Goal: Task Accomplishment & Management: Manage account settings

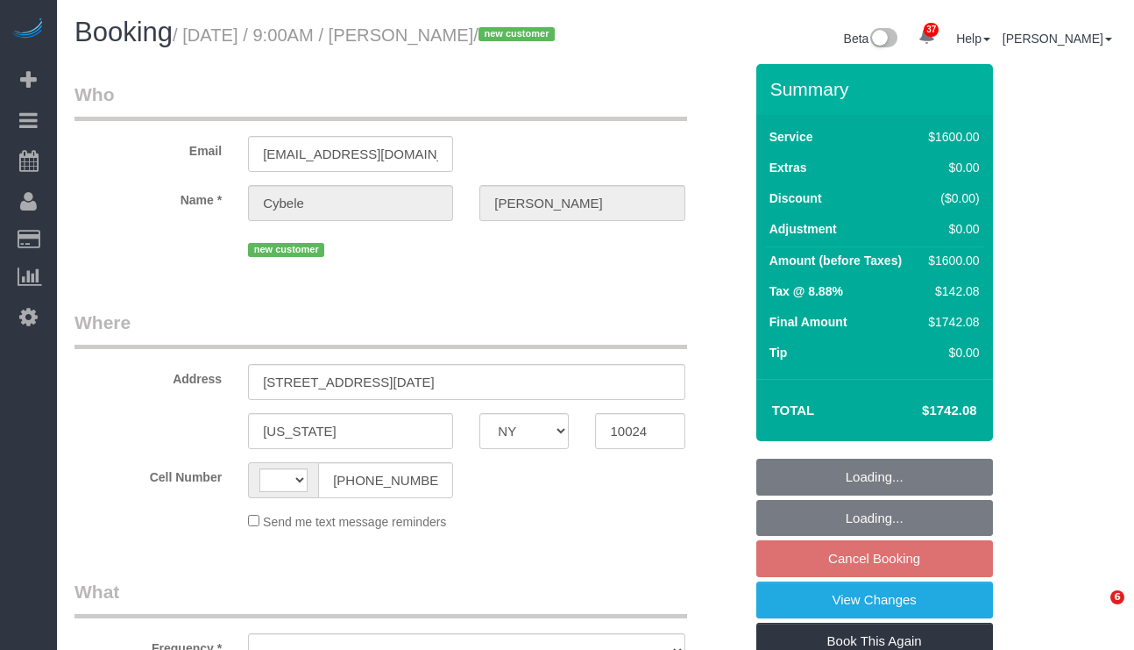
select select "NY"
select select "string:US"
select select "object:956"
select select "number:89"
select select "number:71"
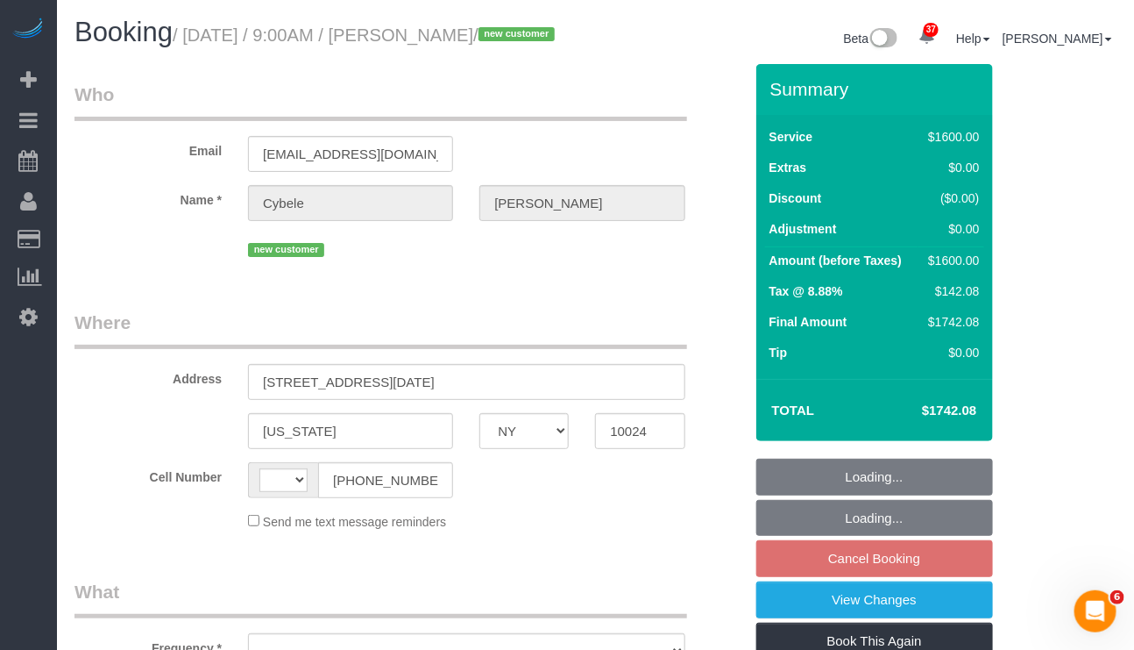
select select "number:14"
select select "number:5"
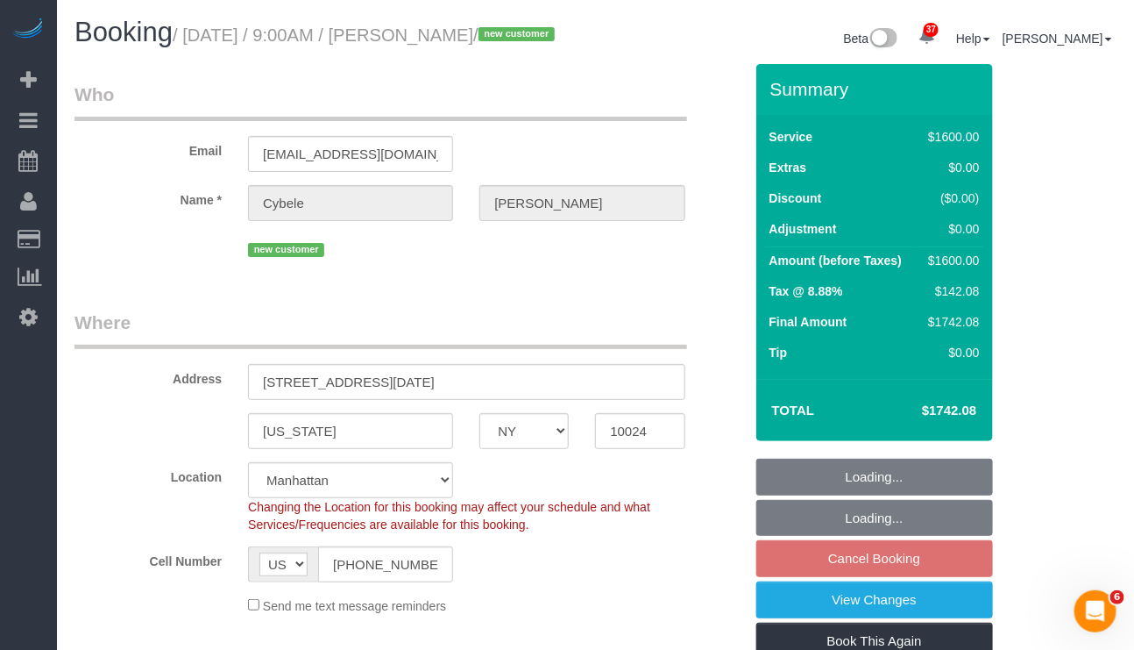
select select "string:stripe-pm_1SFwzW4VGloSiKo7y5h0o3YX"
select select "object:960"
select select "4"
select select "300"
select select "spot2"
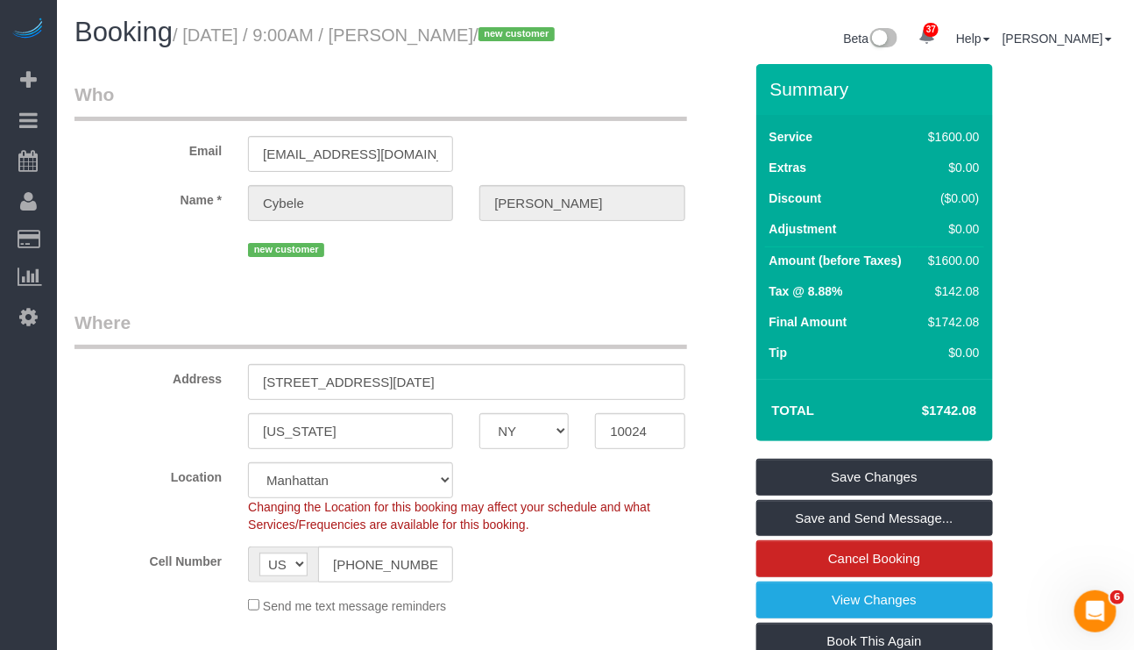
click at [681, 582] on div "Cell Number AF AL DZ AD AO AI AQ AG AR AM AW AU AT AZ BS BH BD BB BY BE BZ BJ B…" at bounding box center [408, 564] width 695 height 36
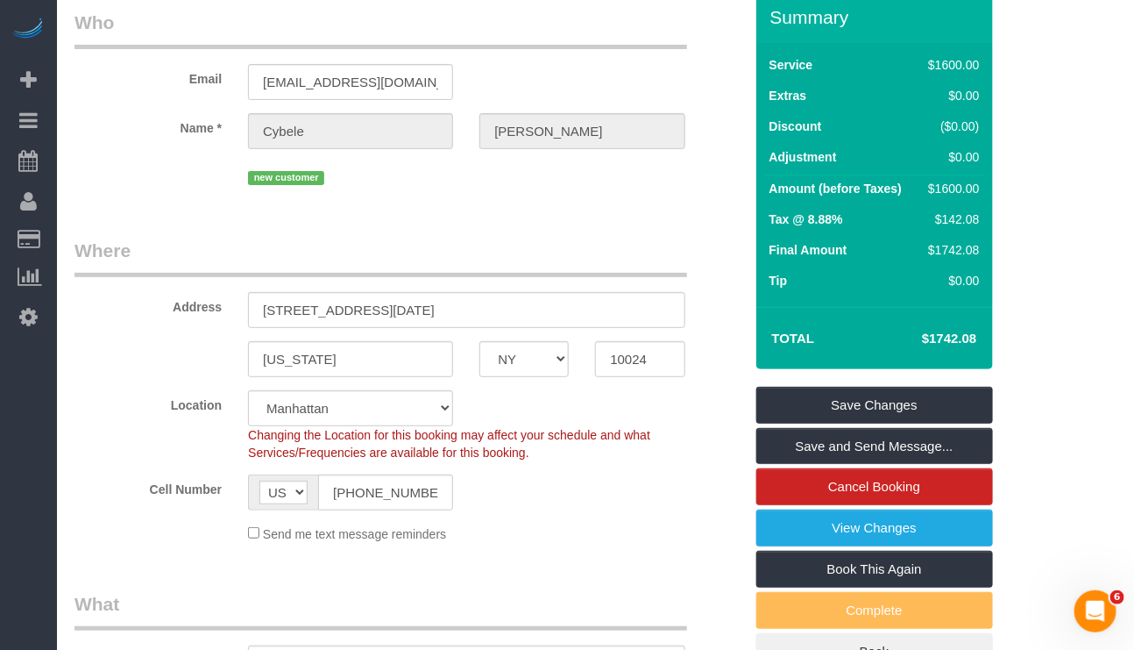
scroll to position [131, 0]
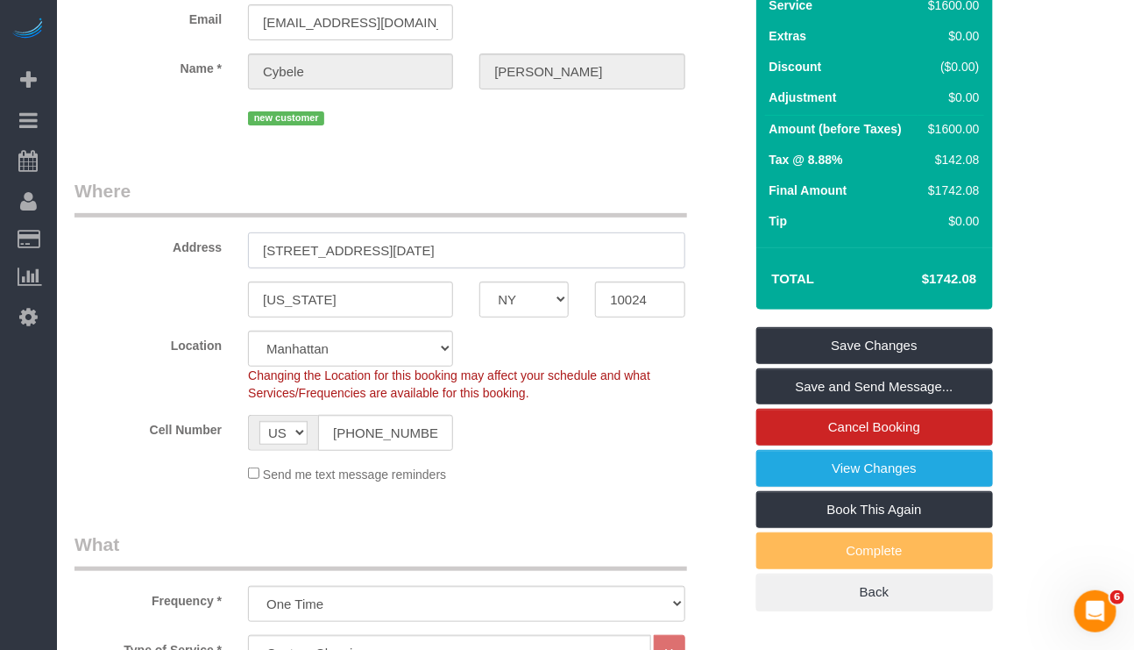
drag, startPoint x: 280, startPoint y: 268, endPoint x: 323, endPoint y: 268, distance: 43.8
click at [282, 268] on input "5 w 86th st, 18BC" at bounding box center [466, 250] width 437 height 36
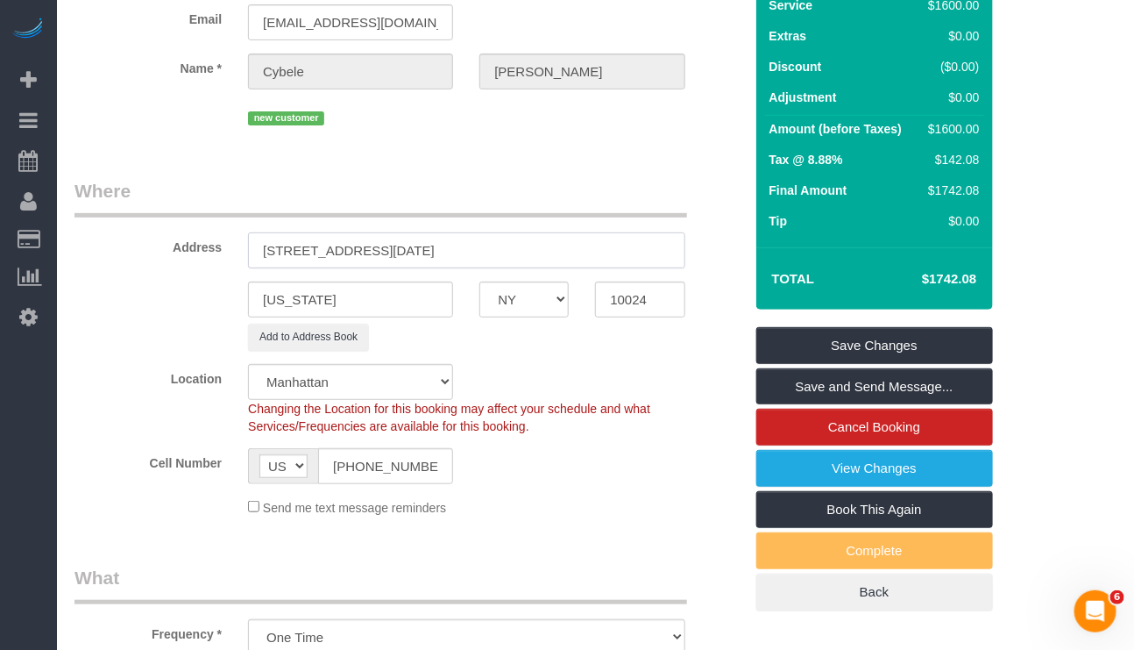
click at [348, 268] on input "5 West 86th st, 18BC" at bounding box center [466, 250] width 437 height 36
type input "5 West 86th Street, Apt 18BC"
click at [435, 203] on legend "Where" at bounding box center [381, 197] width 613 height 39
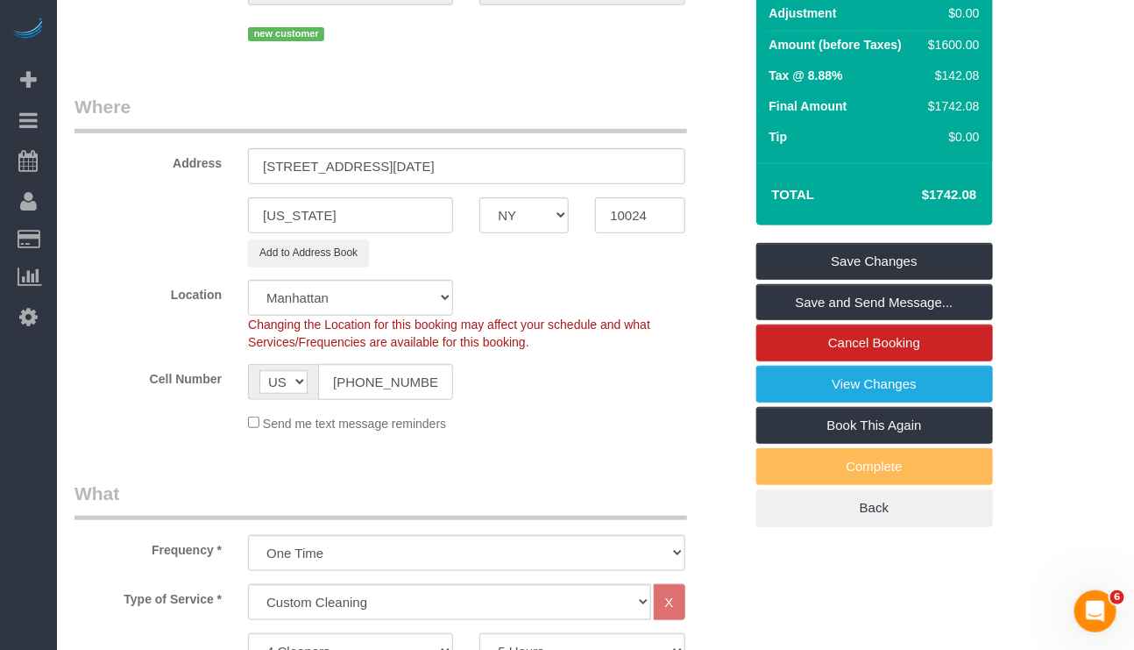
scroll to position [263, 0]
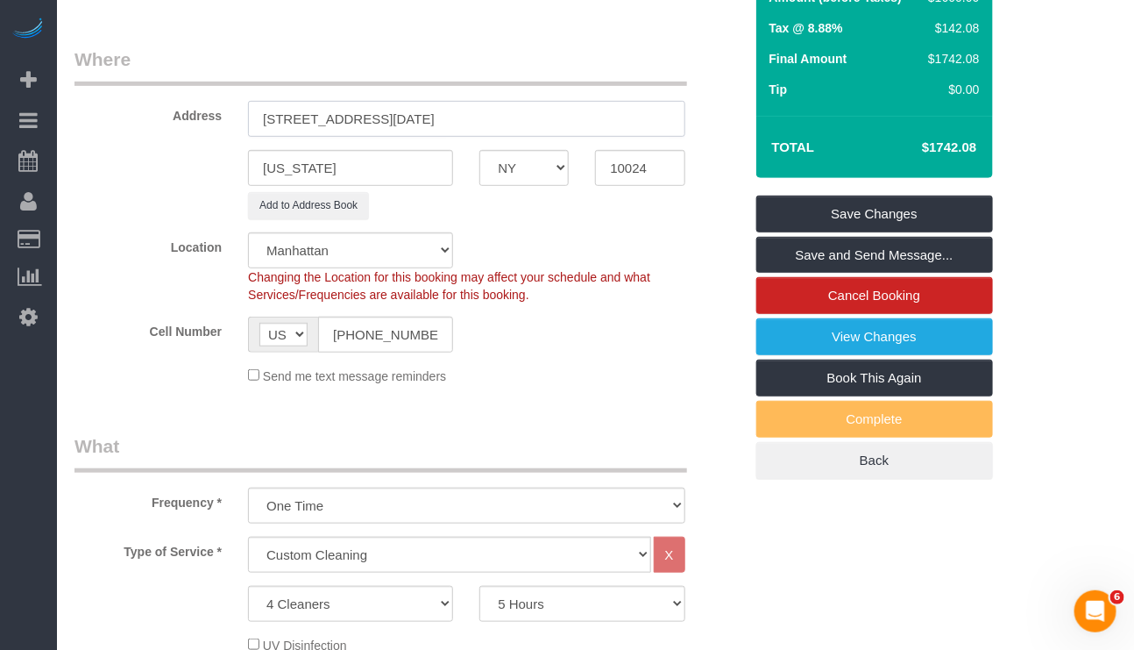
drag, startPoint x: 448, startPoint y: 142, endPoint x: 211, endPoint y: 142, distance: 236.7
click at [211, 137] on div "Address 5 West 86th Street, Apt 18BC" at bounding box center [408, 91] width 695 height 90
click at [631, 186] on input "10024" at bounding box center [639, 168] width 89 height 36
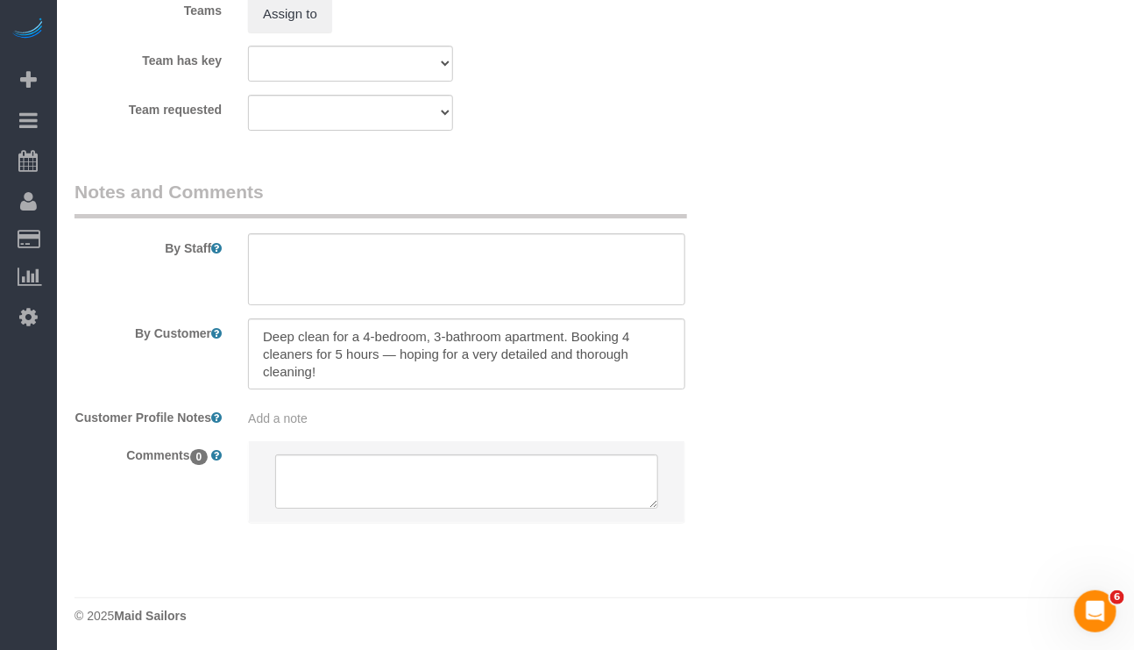
scroll to position [2135, 0]
click at [430, 402] on div "Add a note" at bounding box center [466, 414] width 463 height 25
click at [344, 409] on div "Add a note" at bounding box center [466, 418] width 437 height 18
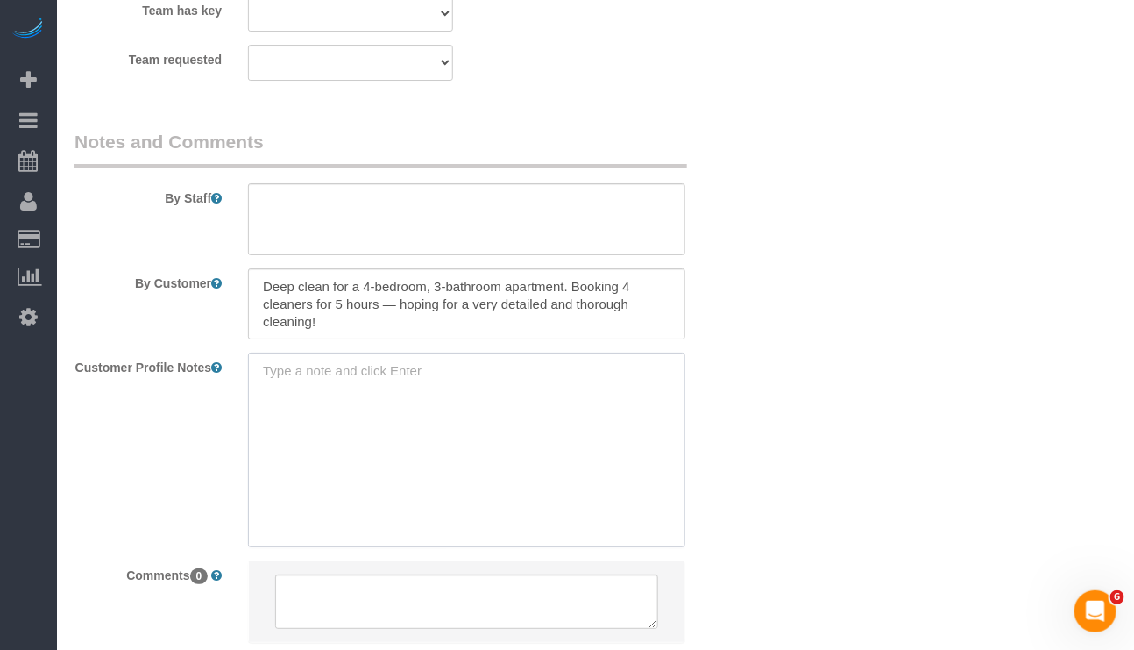
click at [295, 405] on textarea at bounding box center [466, 449] width 437 height 194
paste textarea "4beds/3baths 2300 SF https://streeteasy.com/property/8669703-5-west-86-street-1…"
type textarea "4beds/3baths 2300 SF https://streeteasy.com/property/8669703-5-west-86-street-1…"
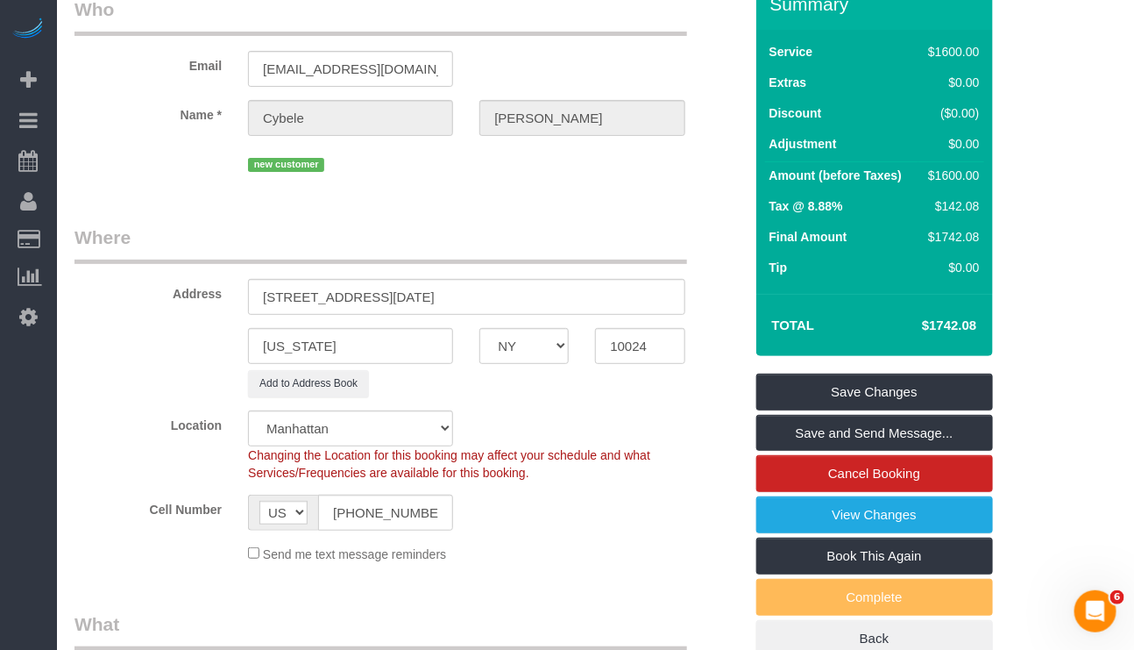
scroll to position [131, 0]
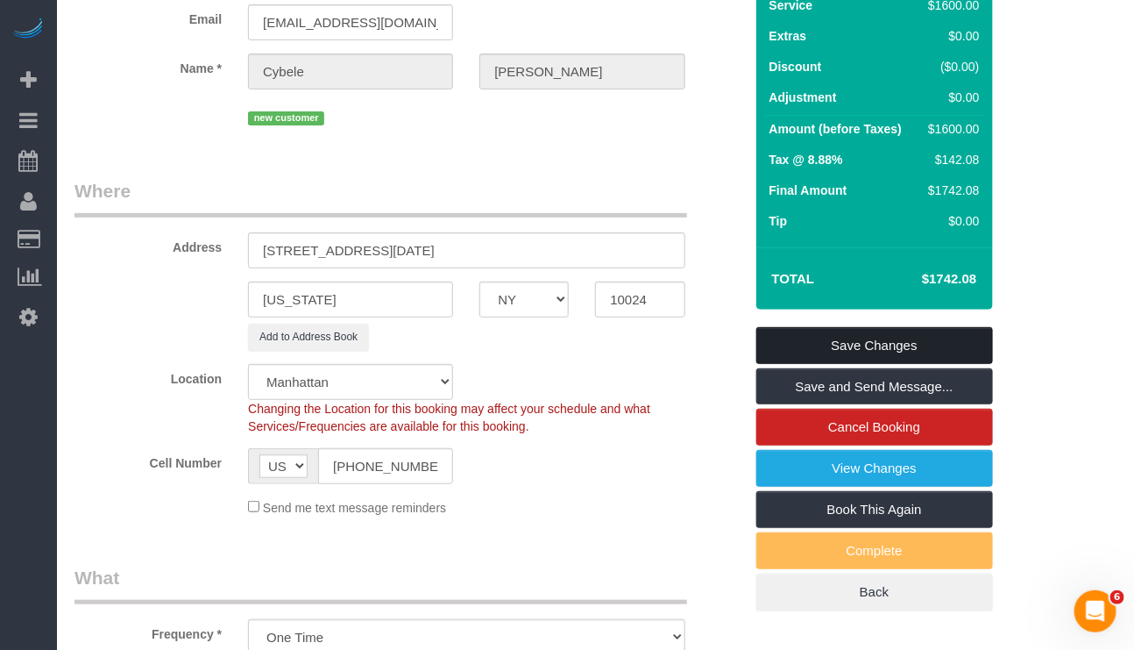
click at [824, 364] on link "Save Changes" at bounding box center [874, 345] width 237 height 37
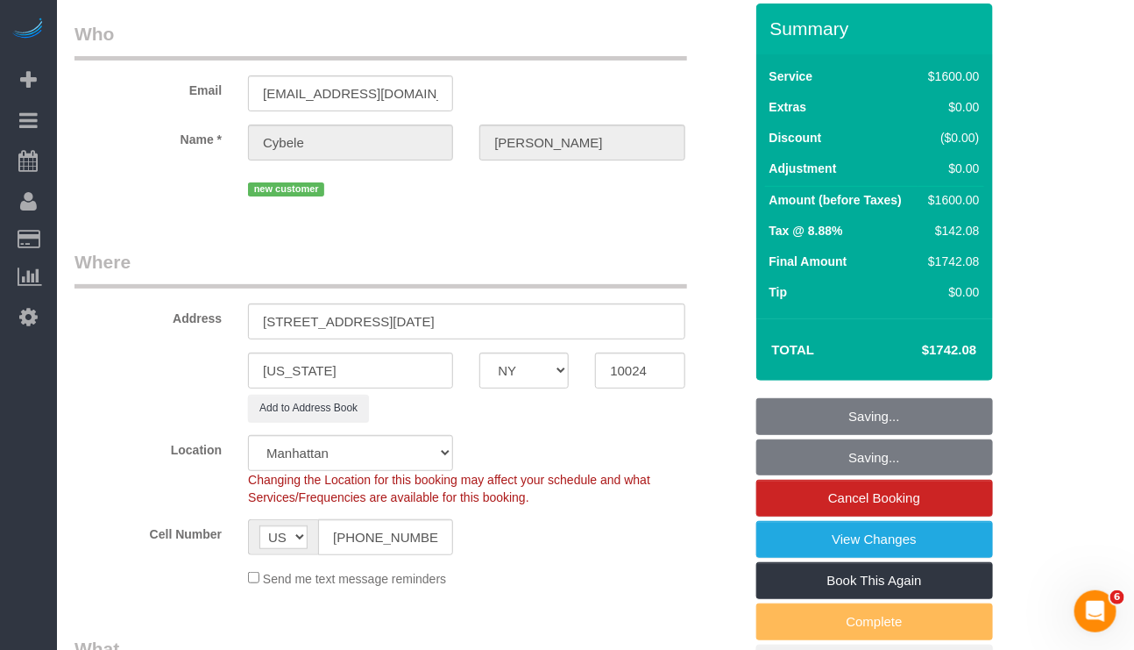
scroll to position [0, 0]
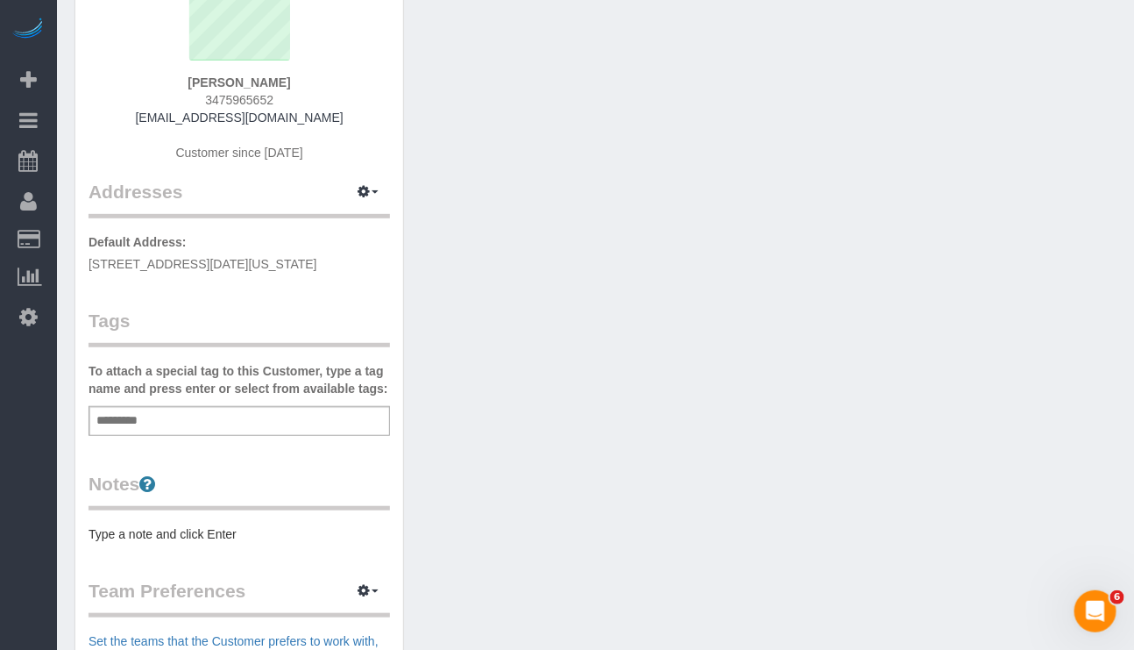
scroll to position [263, 0]
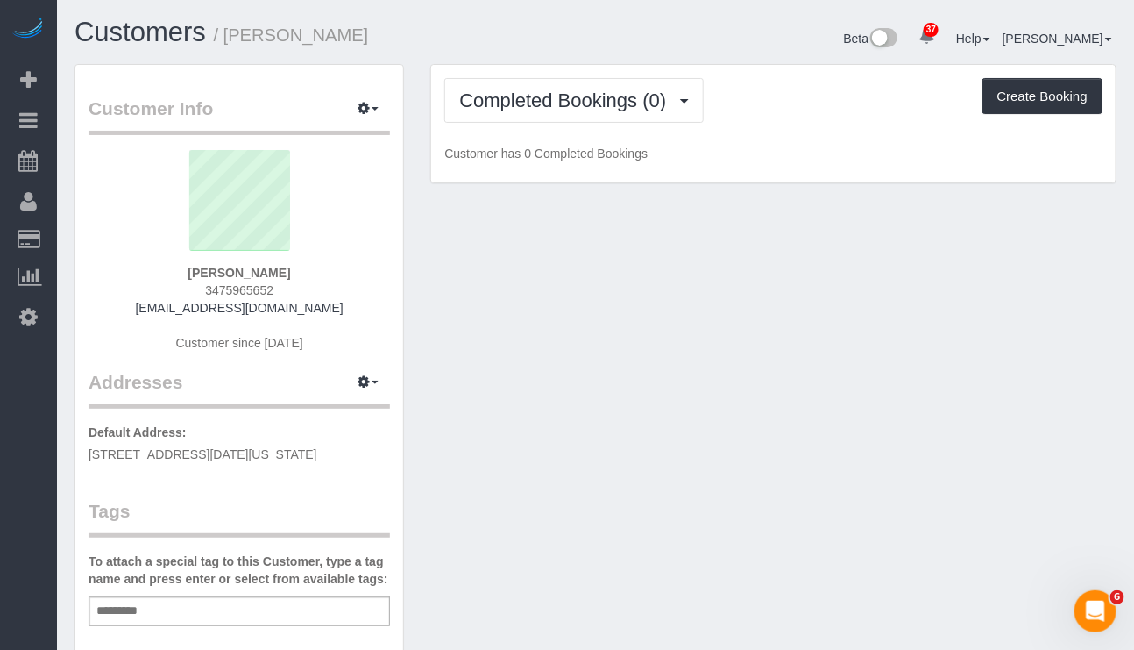
click at [281, 610] on div "Add a tag" at bounding box center [240, 611] width 302 height 30
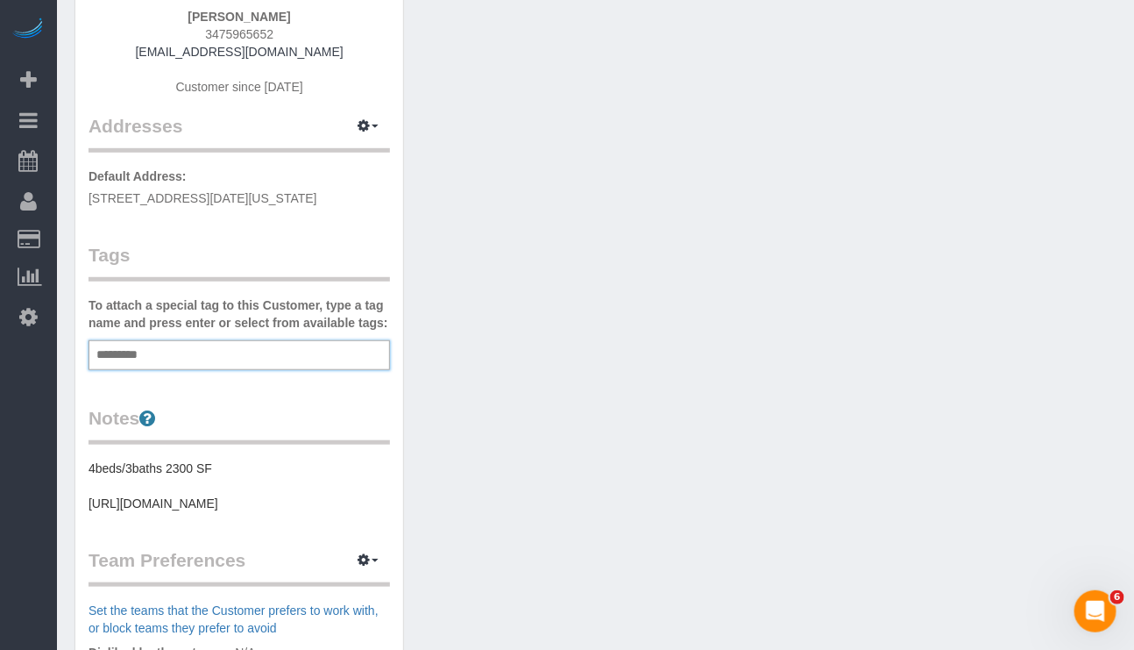
scroll to position [263, 0]
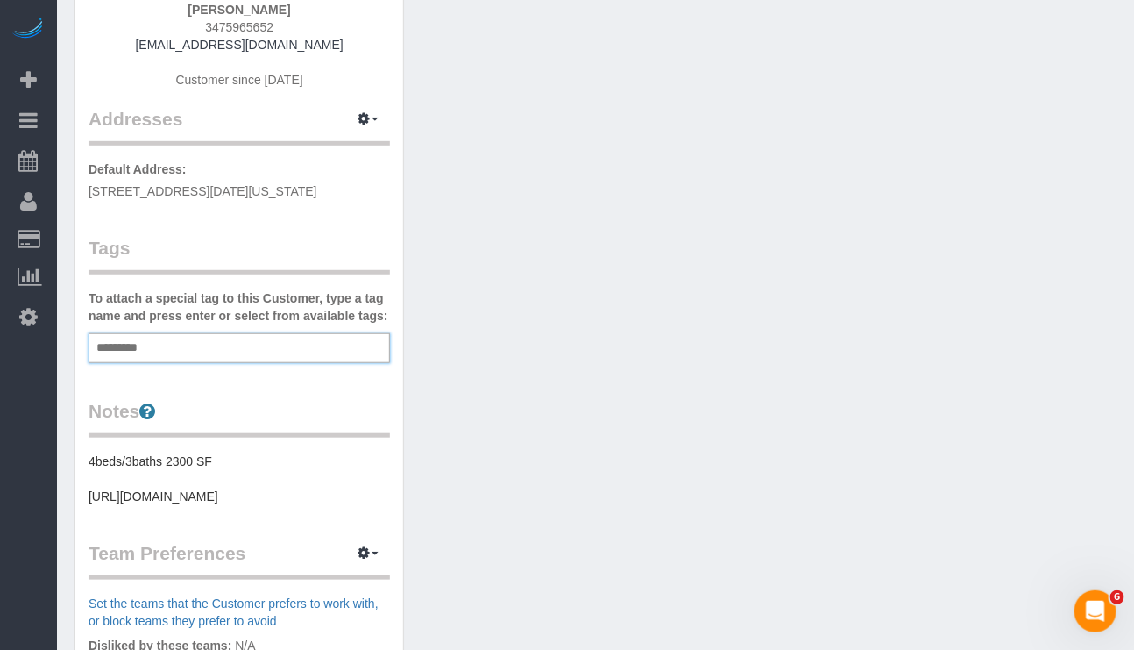
click at [222, 334] on div "Add a tag" at bounding box center [240, 348] width 302 height 30
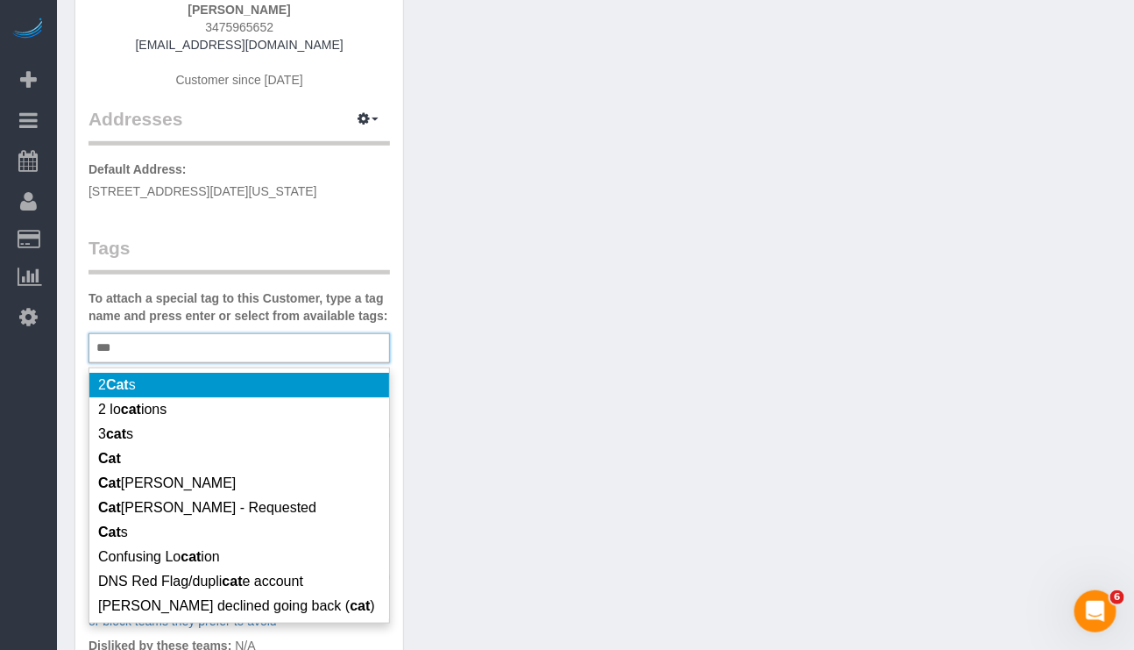
drag, startPoint x: 182, startPoint y: 345, endPoint x: 48, endPoint y: 345, distance: 134.1
click at [48, 345] on div "37 Beta Your Notifications You have 0 alerts × You have 1 to charge for 10/08/2…" at bounding box center [567, 395] width 1134 height 1317
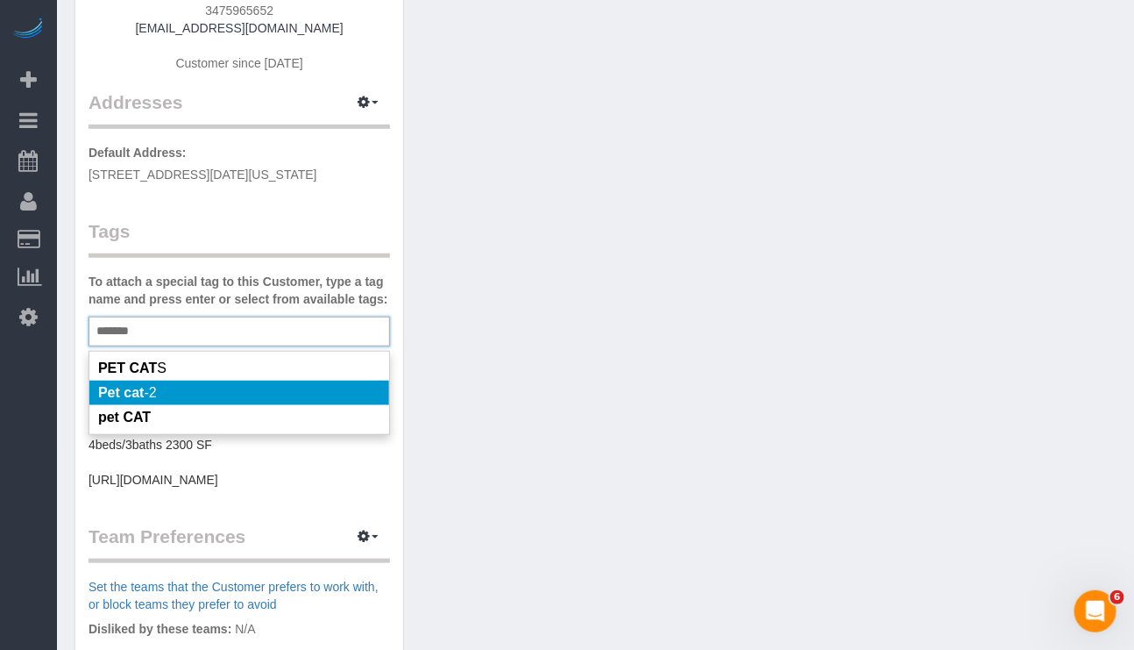
scroll to position [394, 0]
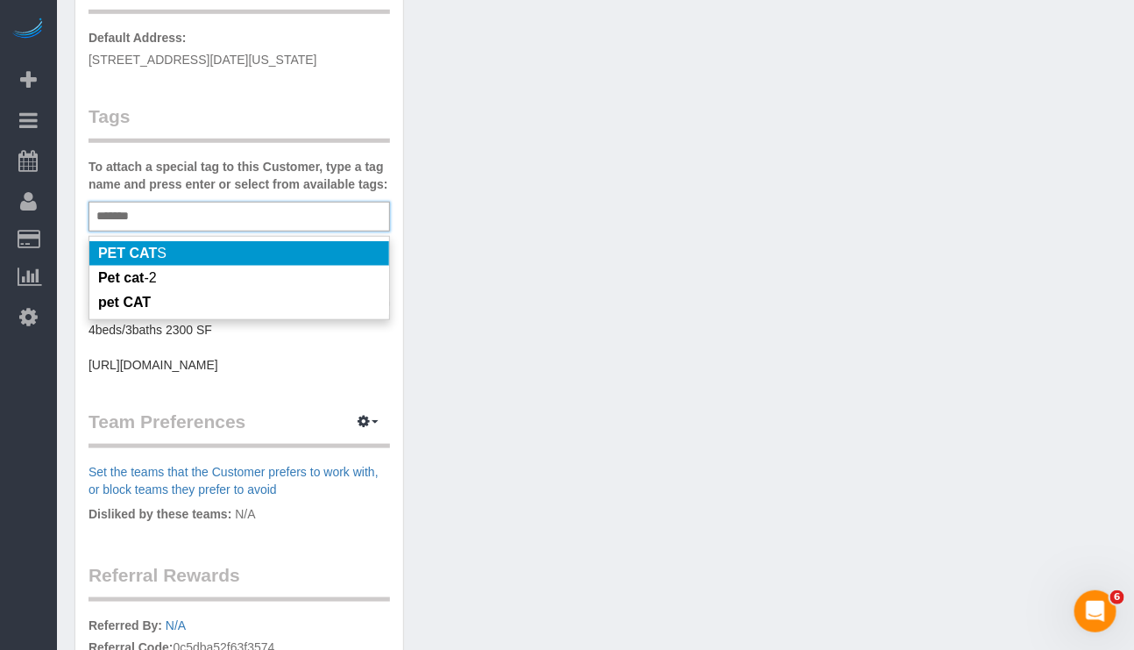
click at [179, 224] on div "******* Pet Cat" at bounding box center [240, 217] width 302 height 30
click at [140, 216] on input "*******" at bounding box center [116, 216] width 48 height 23
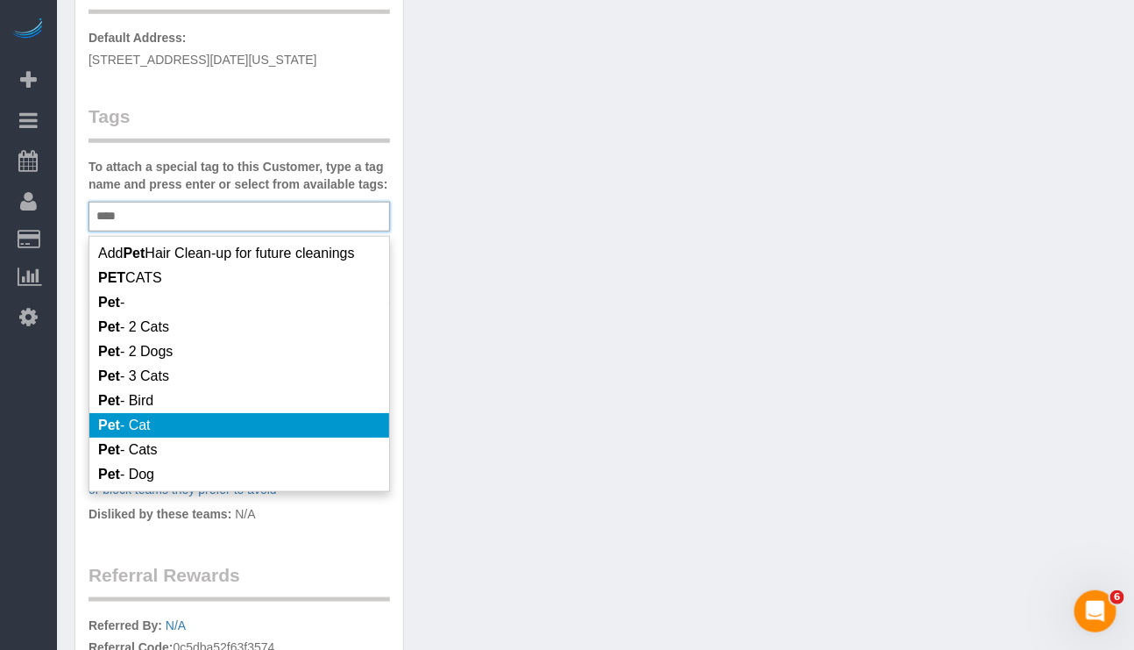
type input "***"
click at [110, 431] on em "Pet" at bounding box center [109, 424] width 22 height 15
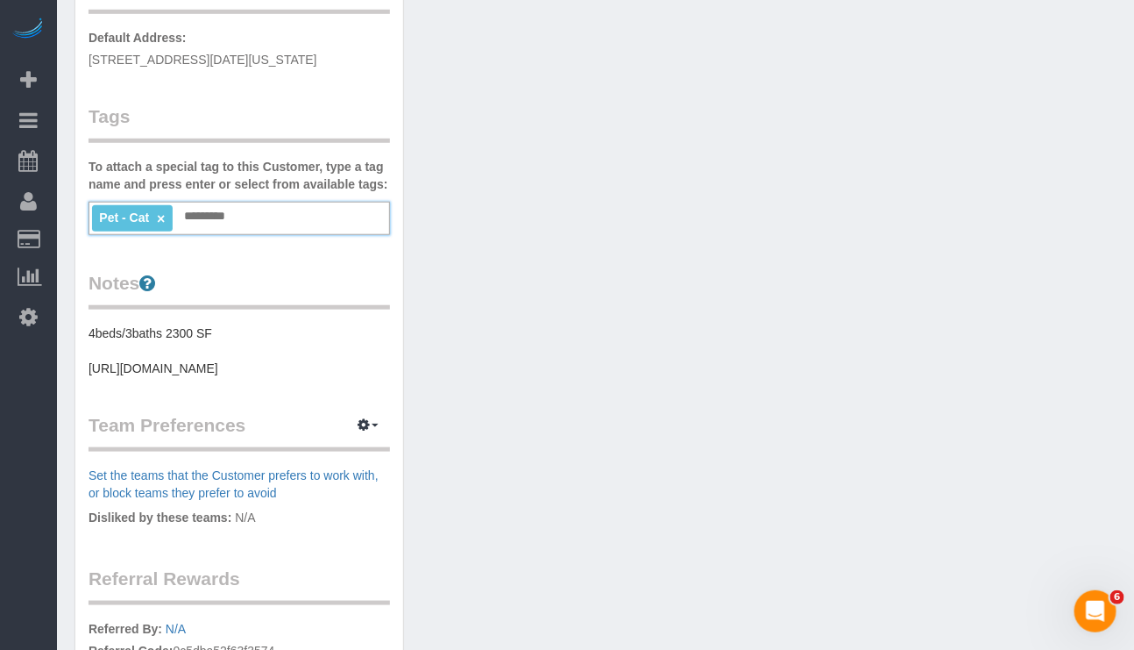
click at [474, 335] on div "Customer Info Edit Contact Info Send Message Email Preferences Special Sales Ta…" at bounding box center [595, 268] width 1069 height 1196
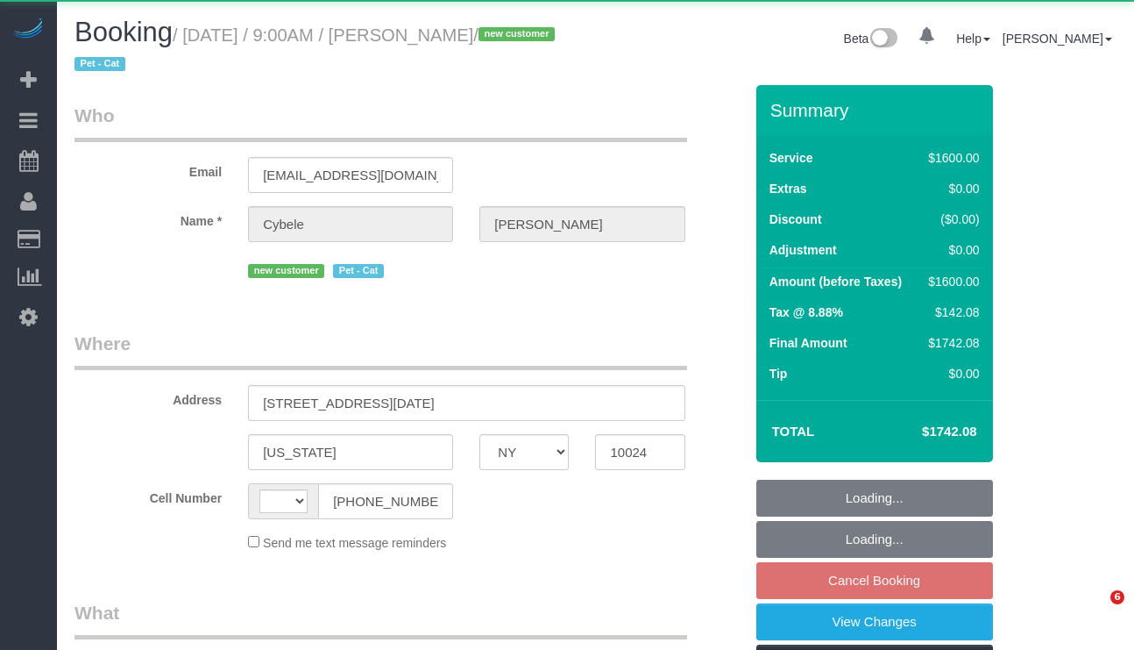
select select "NY"
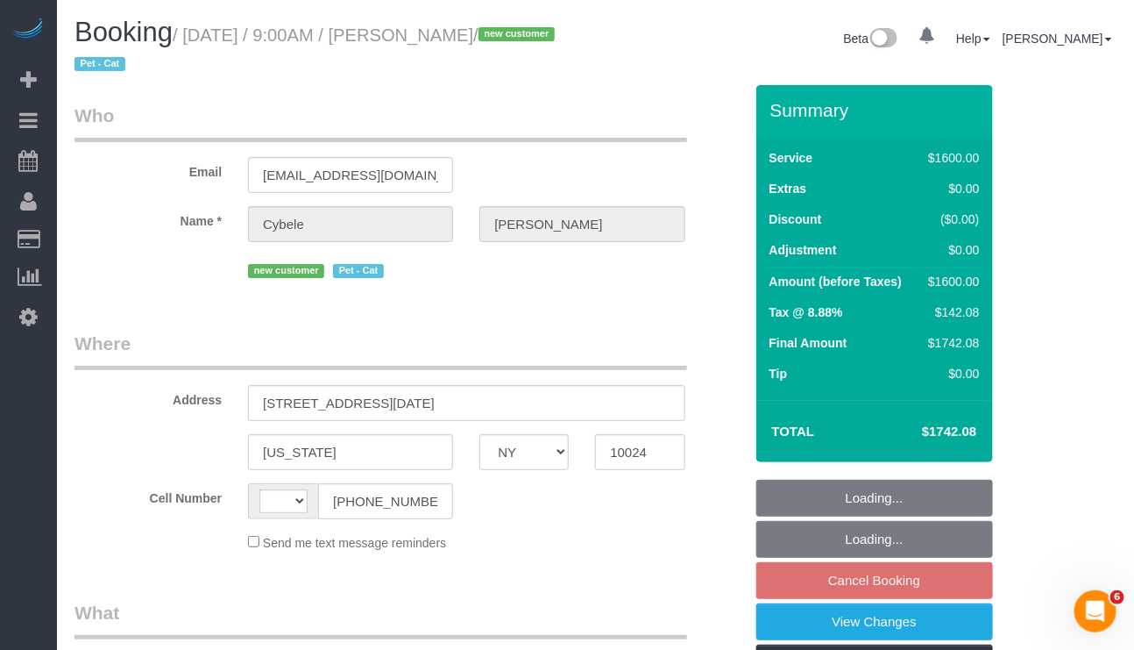
select select "4"
select select "300"
select select "string:stripe-pm_1SFwzW4VGloSiKo7y5h0o3YX"
select select "number:89"
select select "number:71"
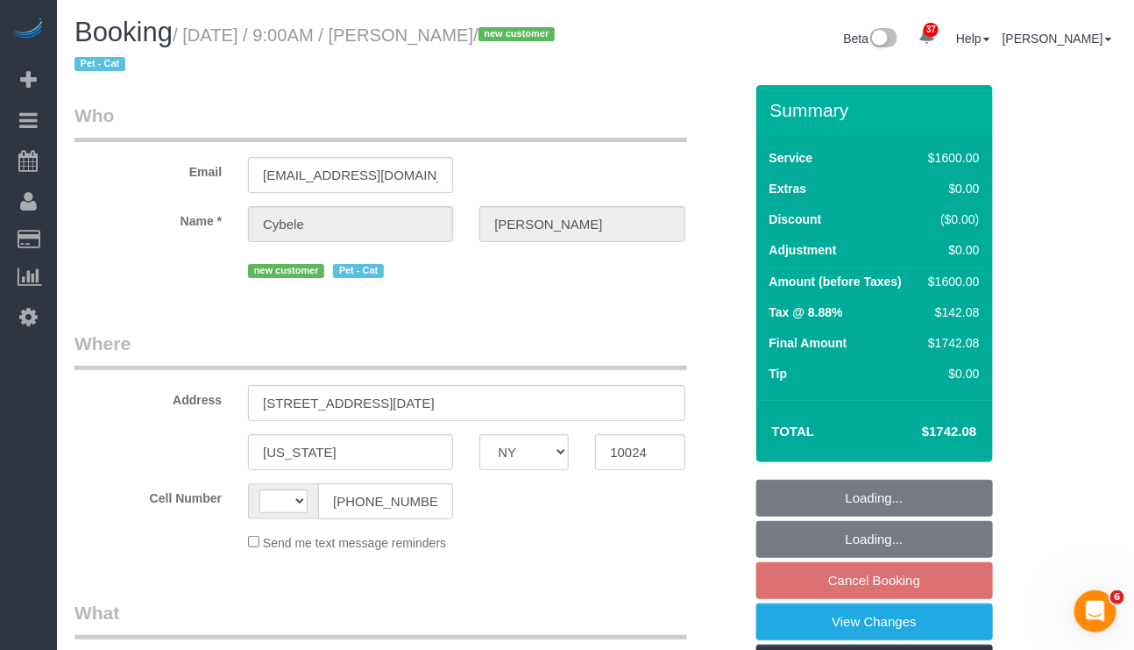
select select "number:14"
select select "number:5"
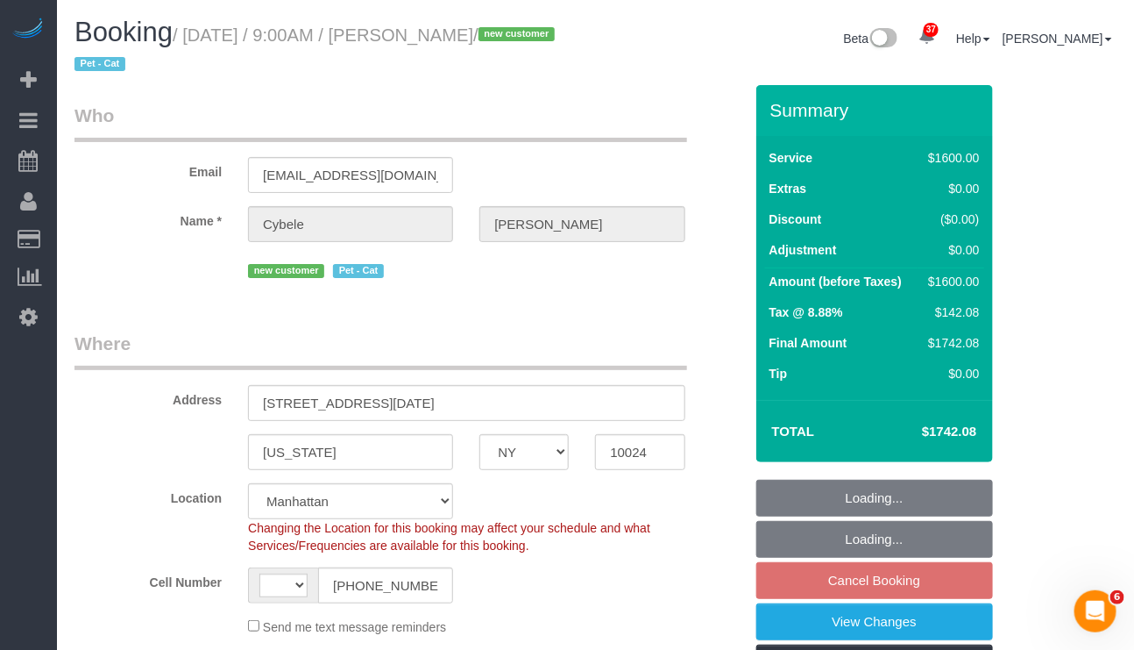
select select "string:US"
select select "object:1089"
select select "spot2"
select select "object:1098"
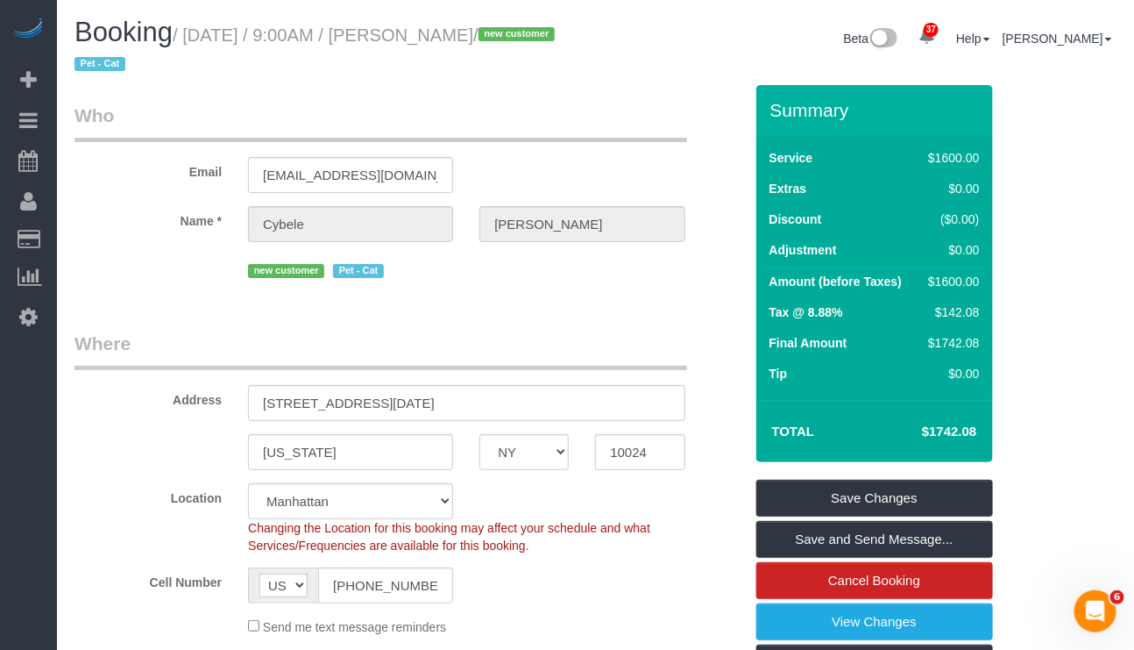
click at [634, 603] on div "Cell Number AF AL DZ AD AO AI AQ AG AR AM AW AU AT AZ BS BH BD BB BY BE BZ BJ B…" at bounding box center [408, 585] width 695 height 36
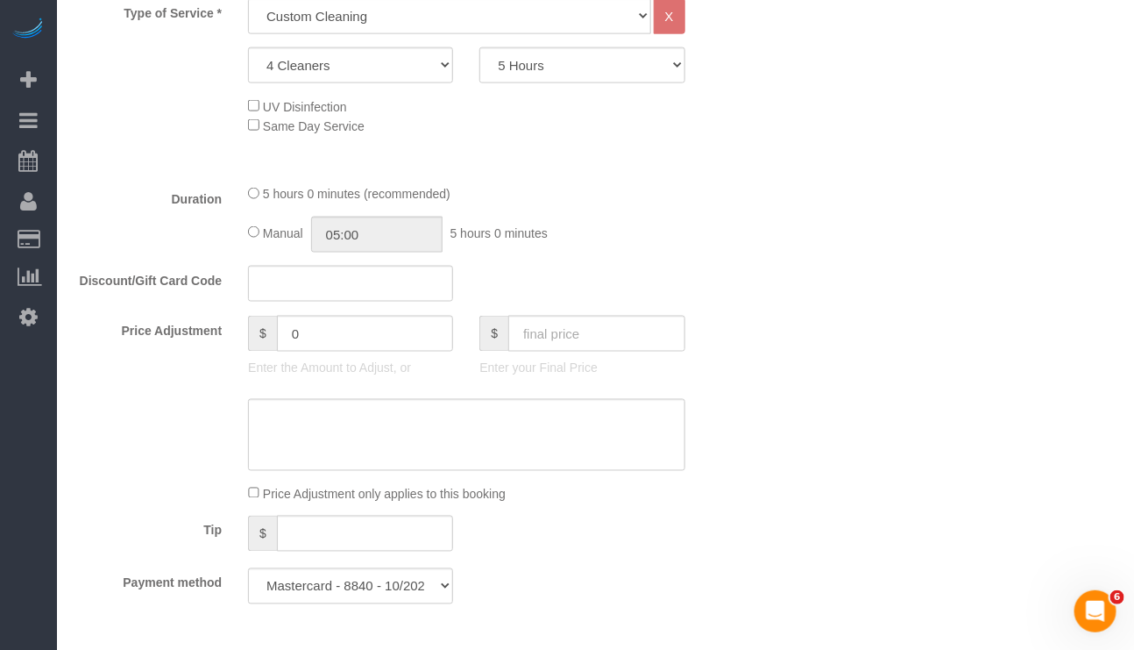
scroll to position [920, 0]
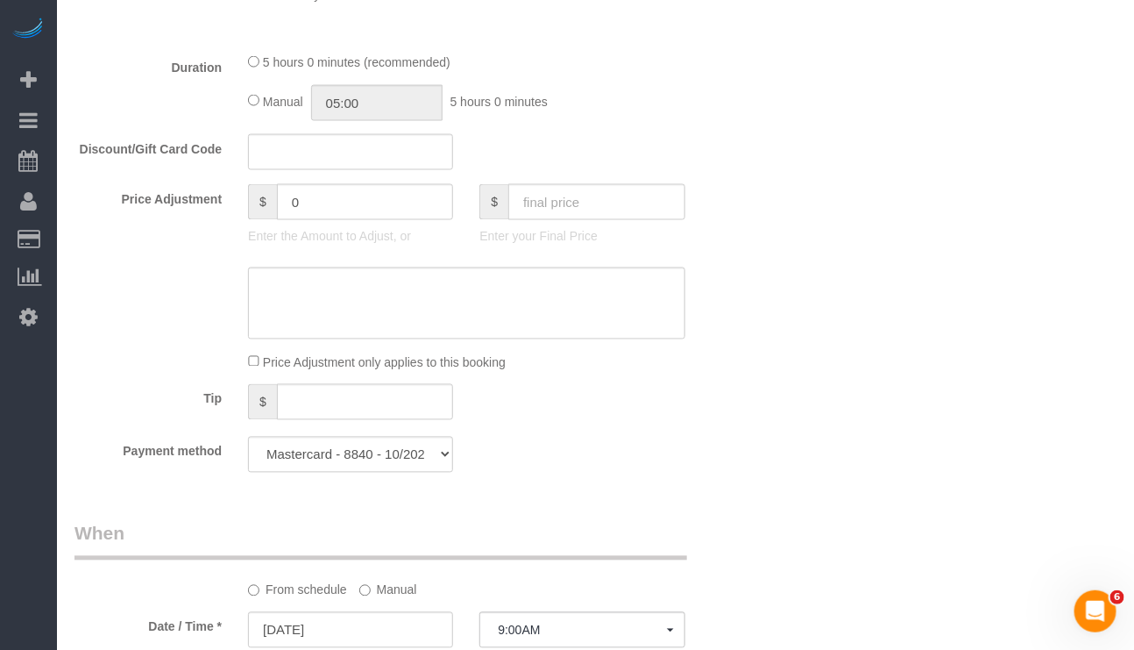
click at [818, 324] on div "Who Email littlelion2000@gmail.com Name * Cybele Gaspard new customer Pet - Cat…" at bounding box center [596, 475] width 1042 height 2621
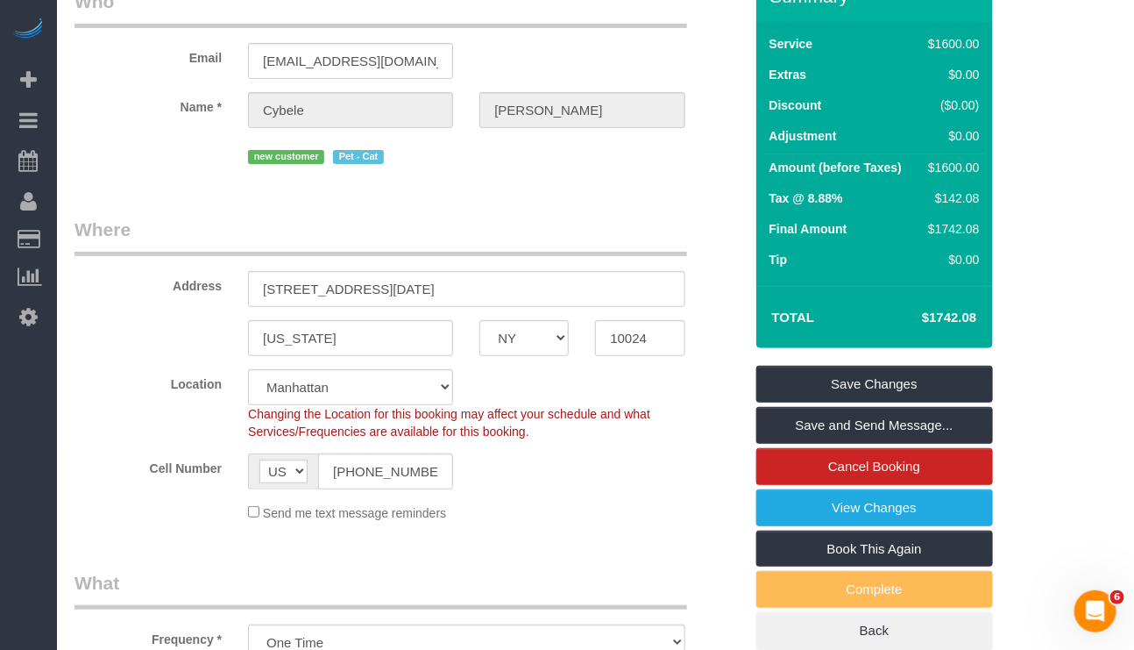
scroll to position [0, 0]
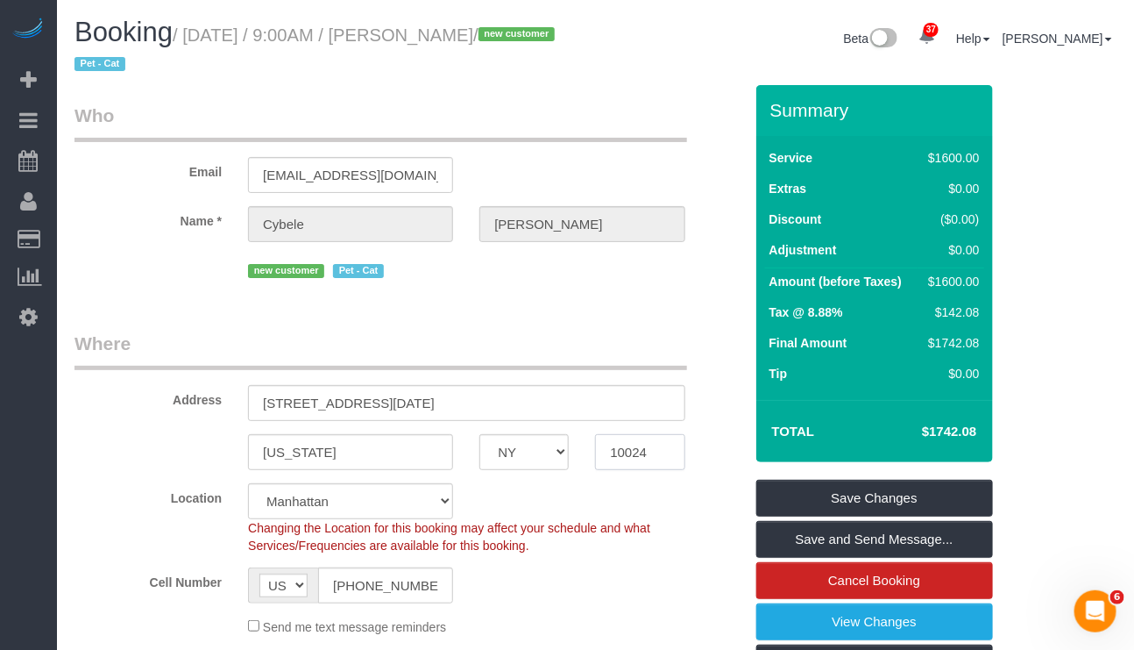
click at [132, 605] on sui-booking-location "Location Manhattan Austin Boston Bronx Brooklyn Charlotte Denver New Jersey Por…" at bounding box center [409, 559] width 669 height 153
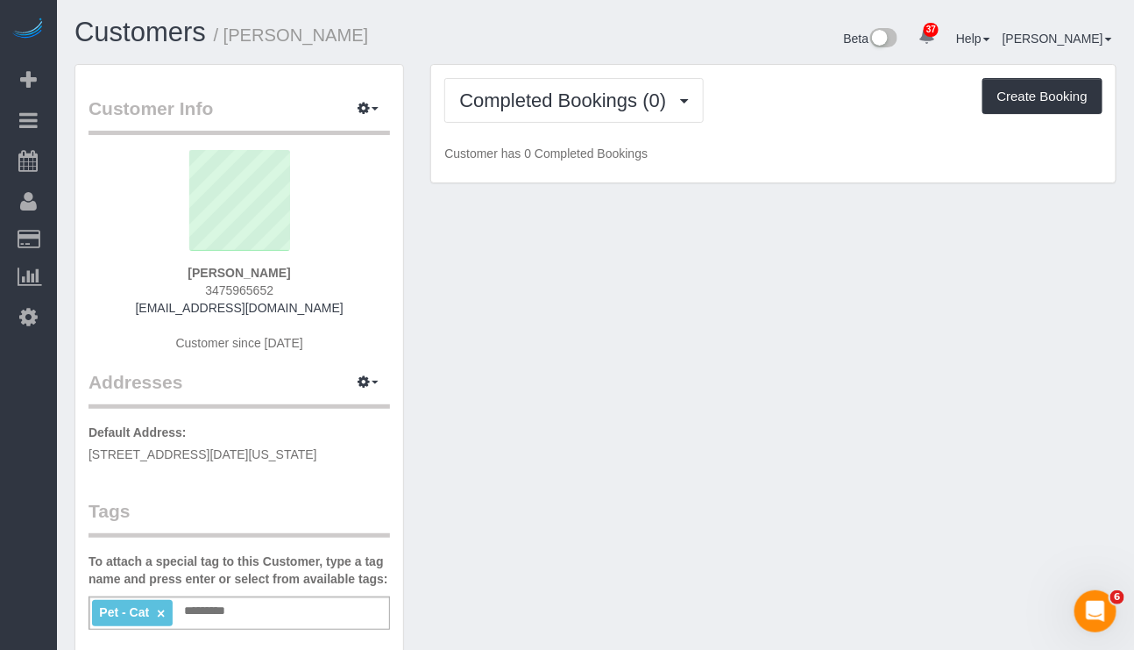
click at [266, 602] on div "Pet - Cat × Add a tag" at bounding box center [240, 612] width 302 height 33
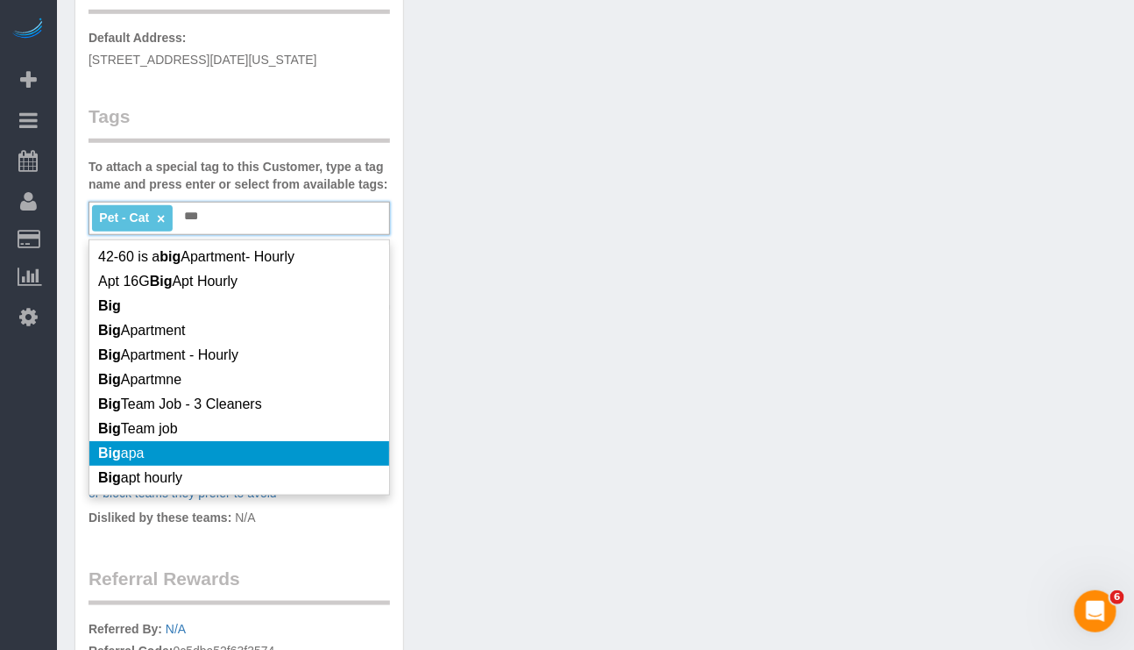
scroll to position [131, 0]
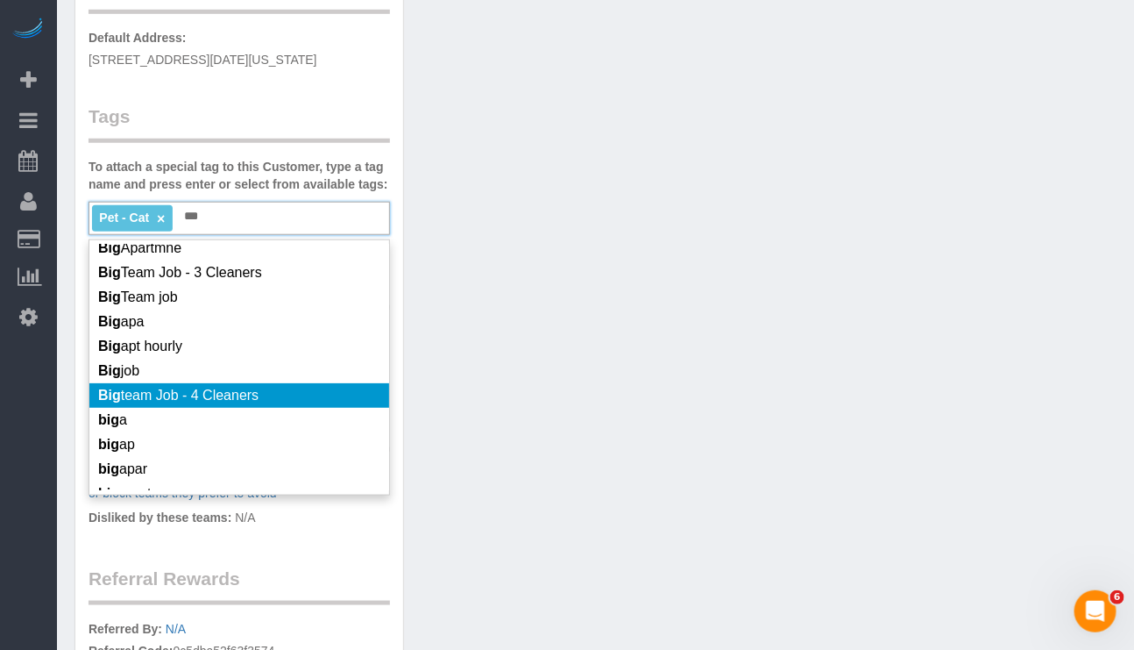
type input "***"
click at [248, 401] on span "Big team Job - 4 Cleaners" at bounding box center [178, 394] width 160 height 15
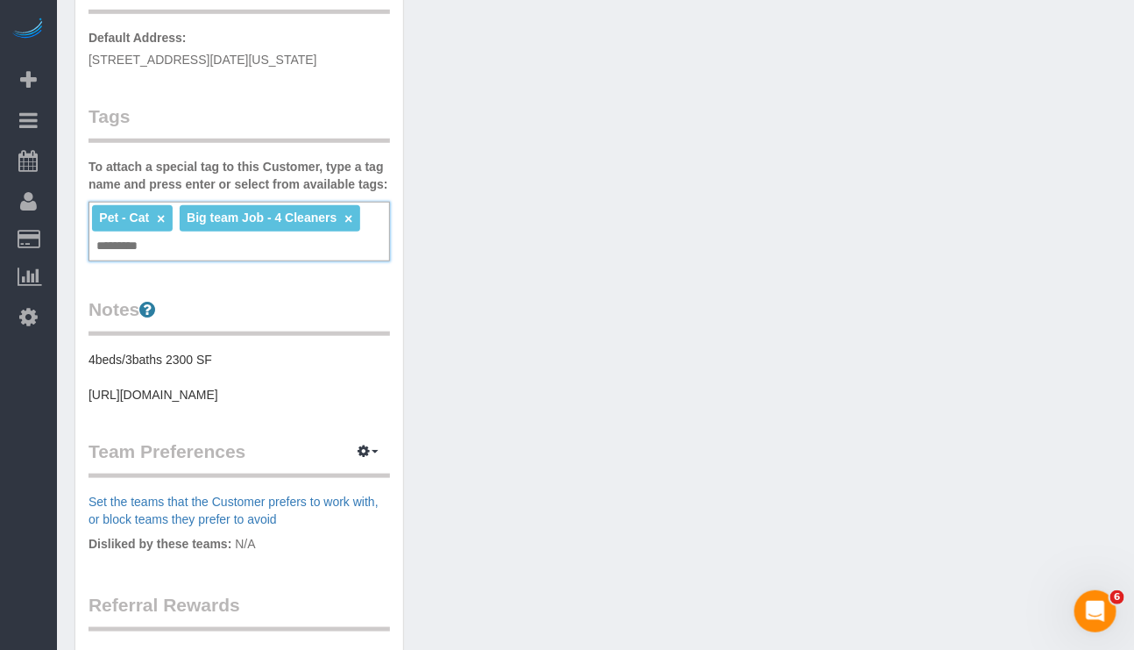
click at [443, 222] on div "Customer Info Edit Contact Info Send Message Email Preferences Special Sales Ta…" at bounding box center [595, 281] width 1069 height 1222
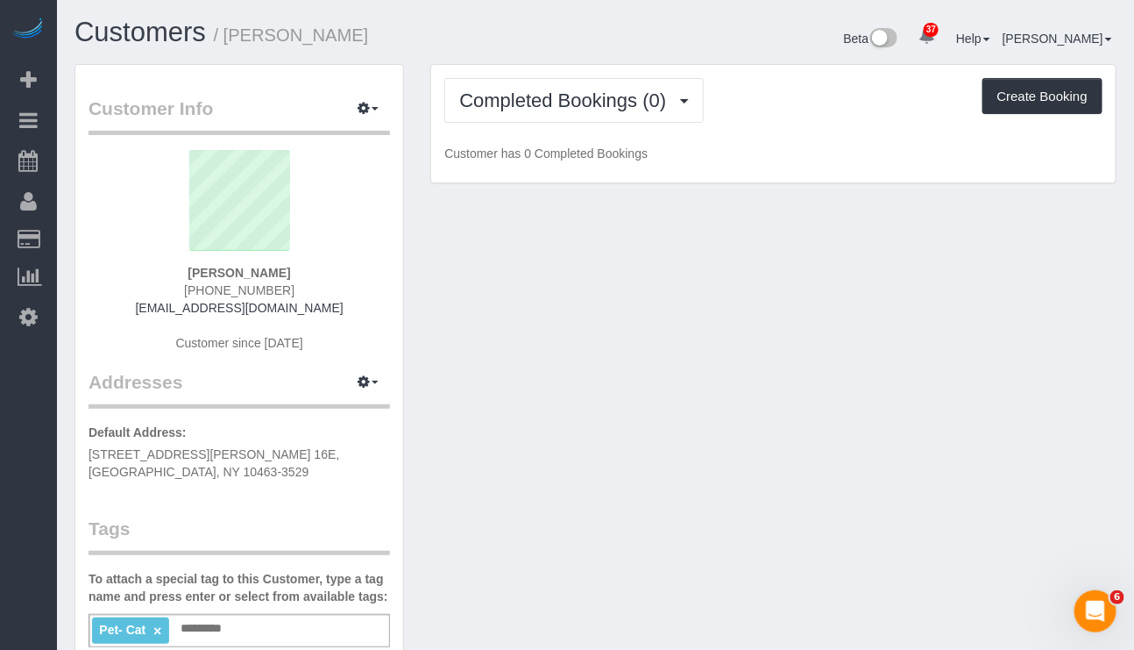
click at [690, 621] on div "Customer Info Edit Contact Info Send Message Email Preferences Special Sales Ta…" at bounding box center [595, 653] width 1069 height 1178
click at [577, 103] on span "Completed Bookings (0)" at bounding box center [567, 100] width 216 height 22
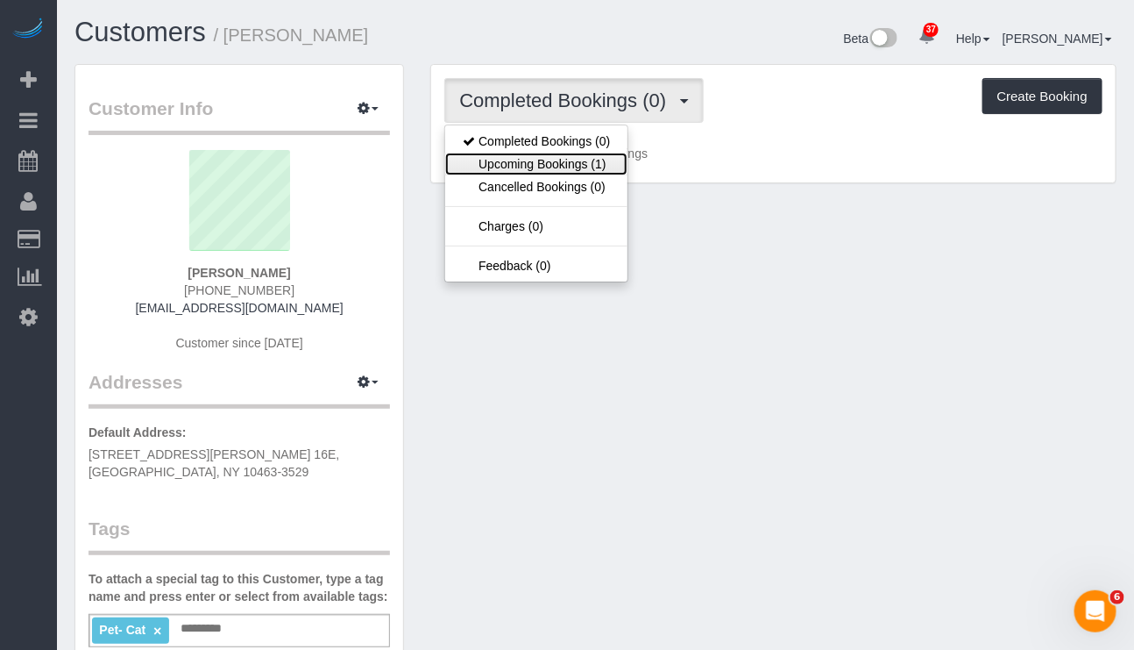
click at [563, 167] on link "Upcoming Bookings (1)" at bounding box center [536, 164] width 182 height 23
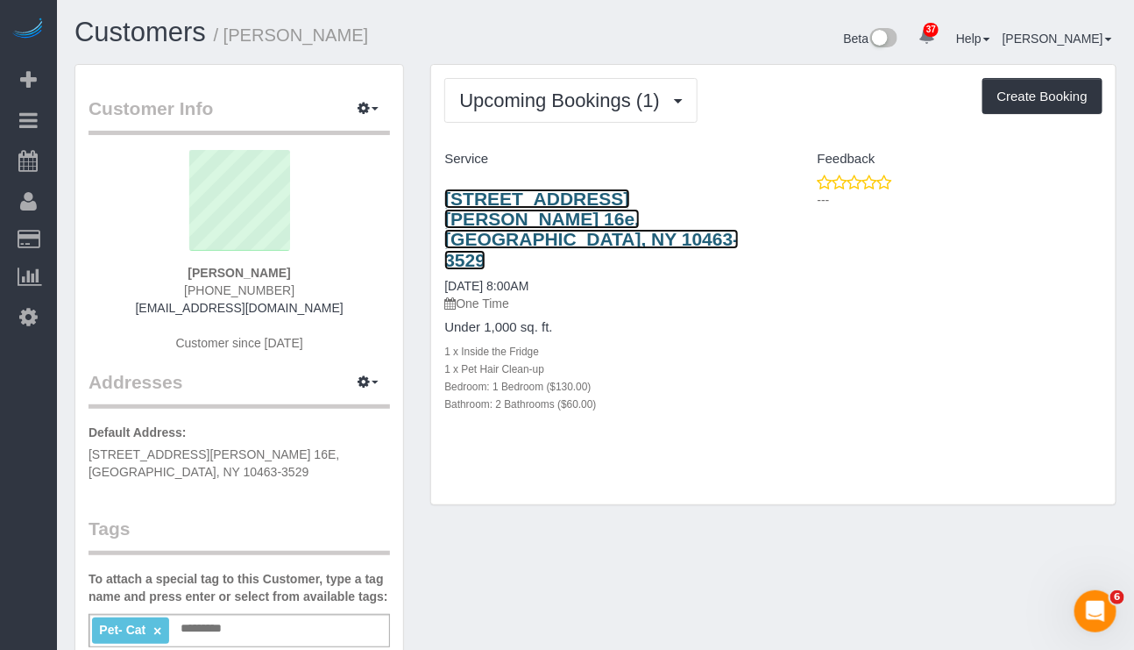
click at [581, 218] on link "[STREET_ADDRESS][PERSON_NAME] 16e, [GEOGRAPHIC_DATA], NY 10463-3529" at bounding box center [591, 228] width 295 height 81
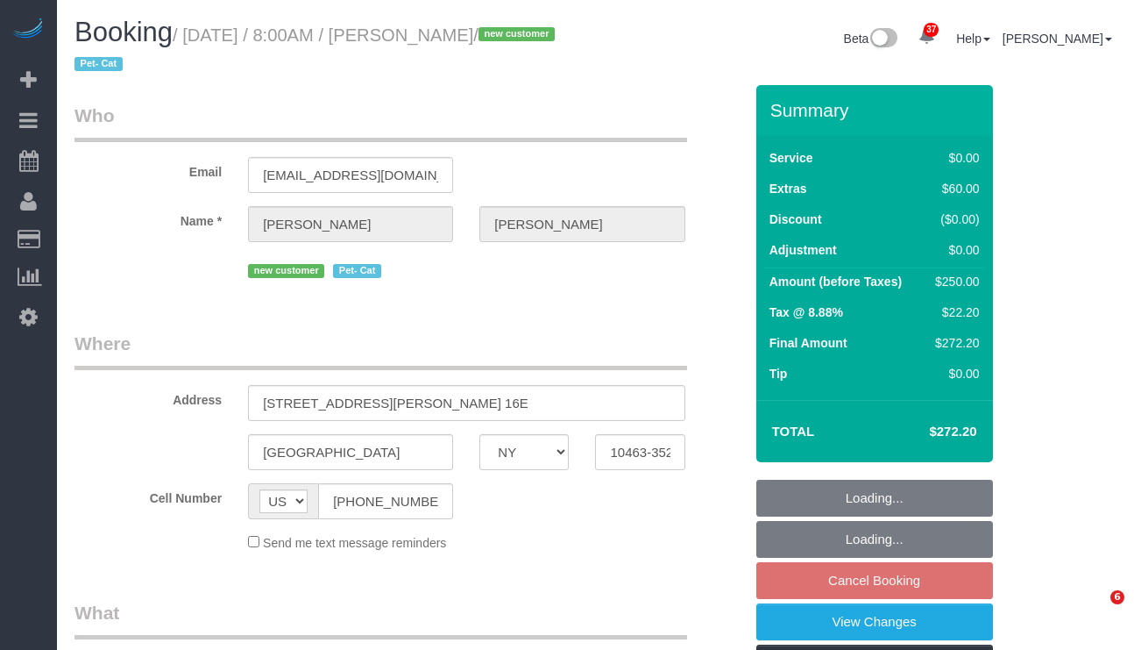
select select "NY"
select select "1"
select select "2"
select select "number:56"
select select "number:71"
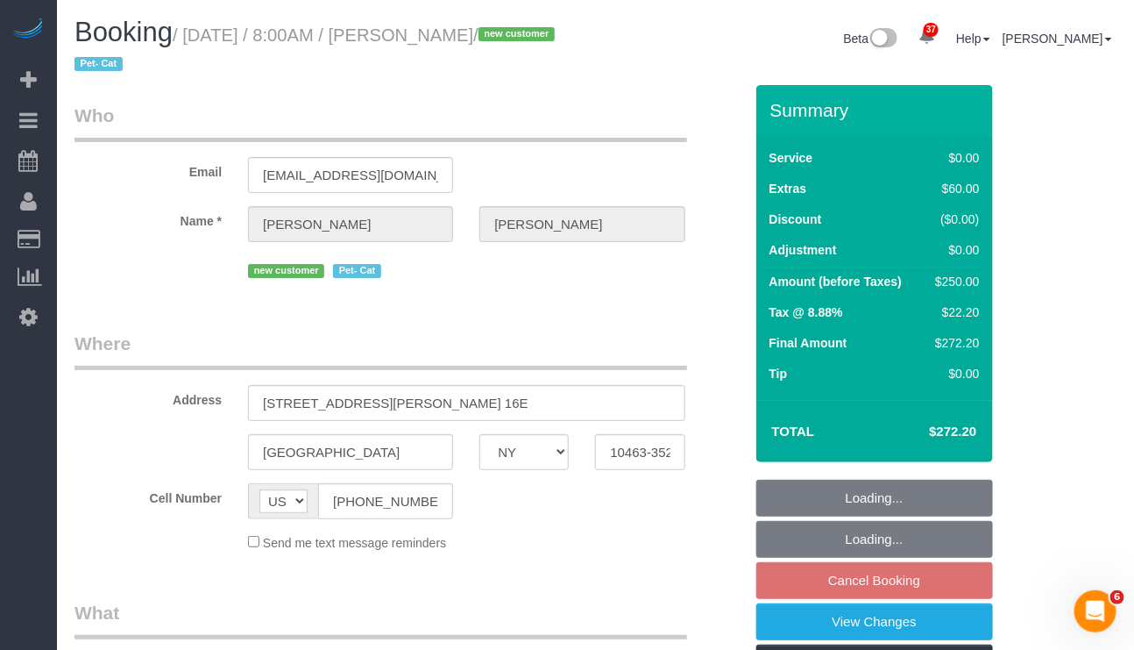
select select "number:14"
select select "number:6"
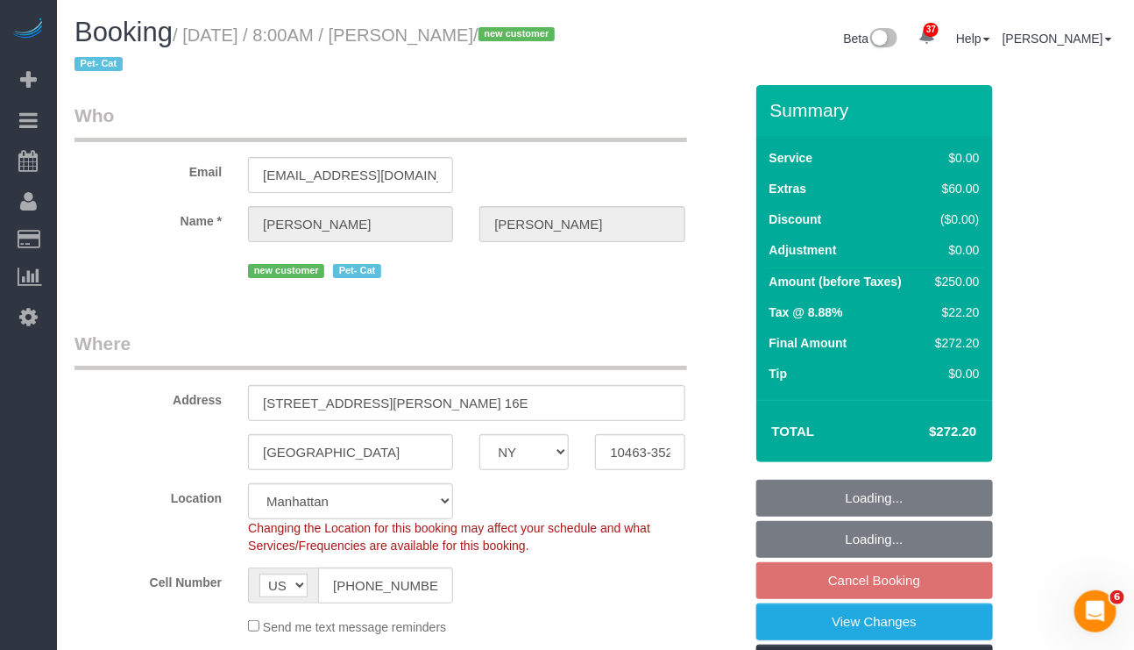
select select "object:1063"
select select "string:stripe-pm_1SFzvU4VGloSiKo7YFExhWNV"
select select "object:1108"
select select "spot1"
select select "1"
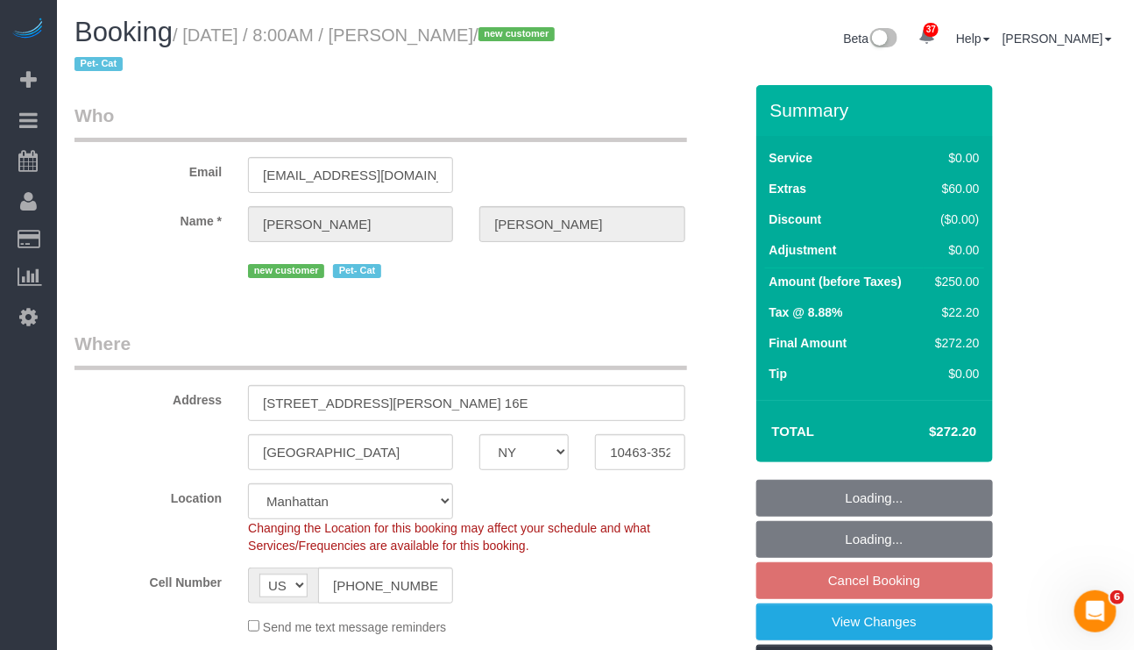
select select "2"
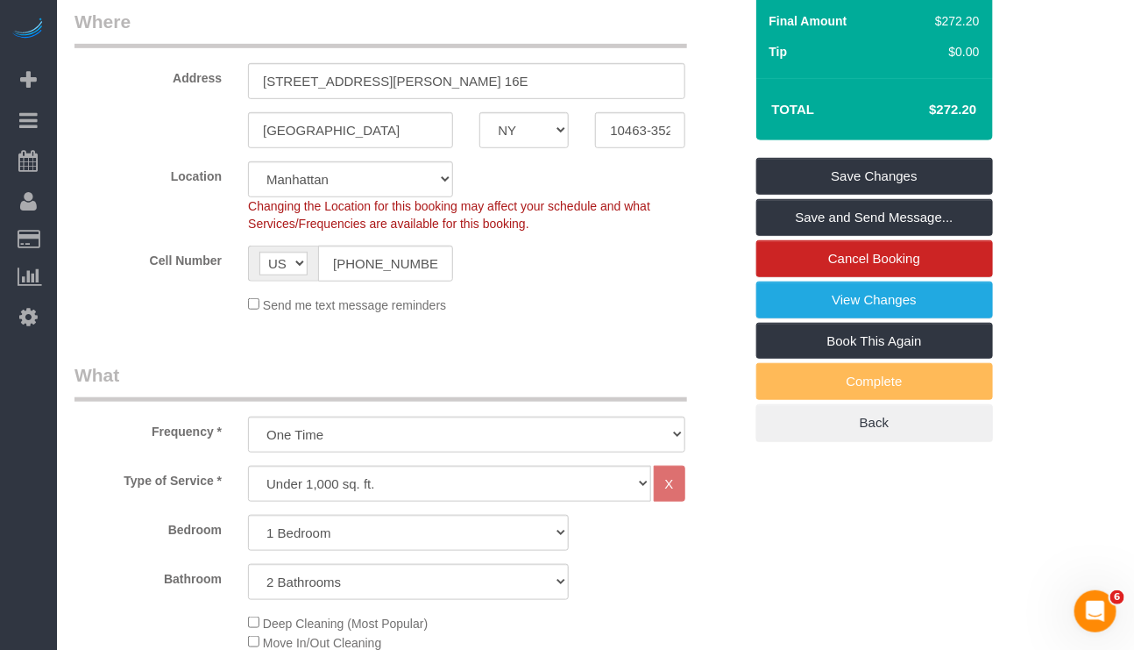
scroll to position [230, 0]
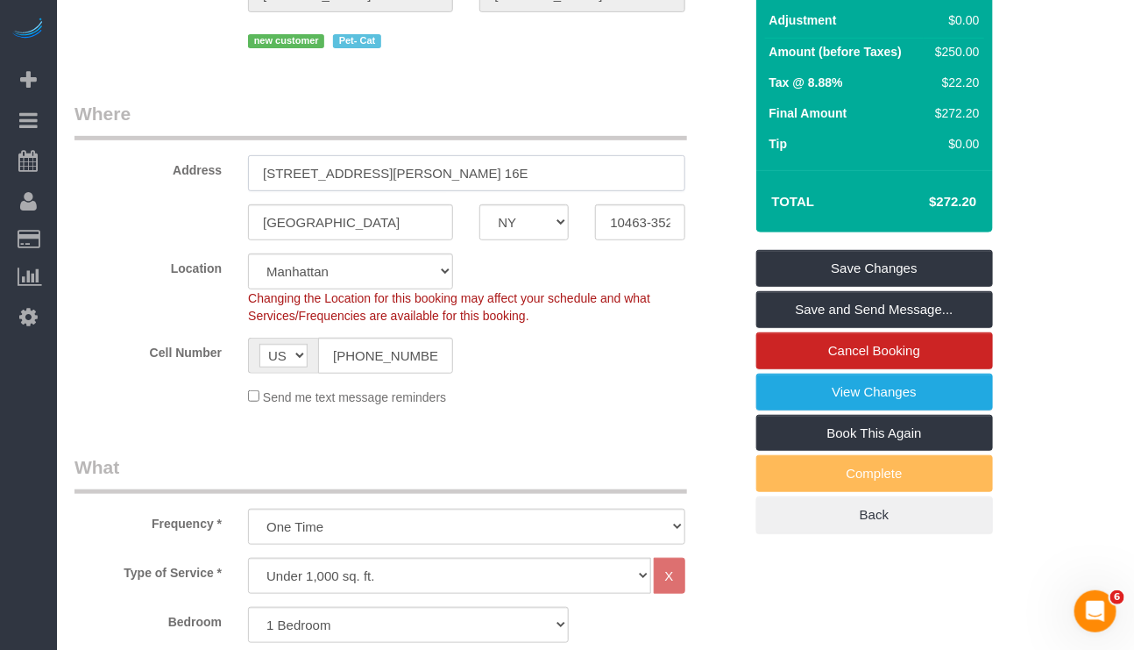
drag, startPoint x: 487, startPoint y: 160, endPoint x: 209, endPoint y: 164, distance: 278.8
click at [209, 164] on div "Address 3135 JOHNSON AVENUE, APT. 16E" at bounding box center [408, 146] width 695 height 90
click at [618, 221] on input "10463-3529" at bounding box center [639, 222] width 89 height 36
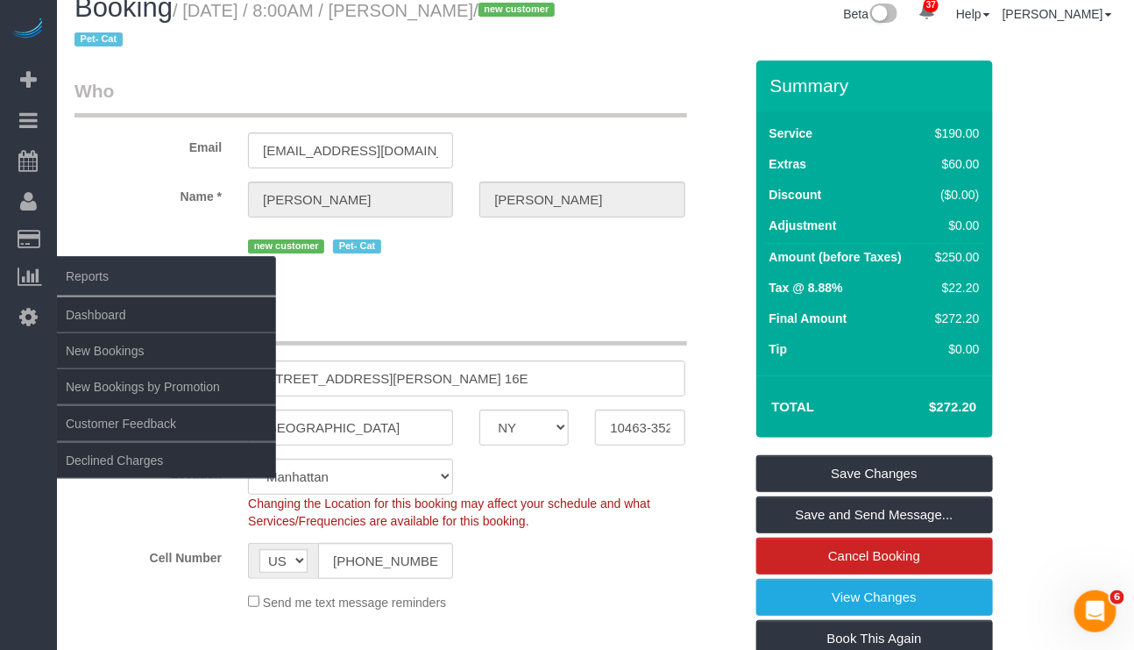
scroll to position [0, 0]
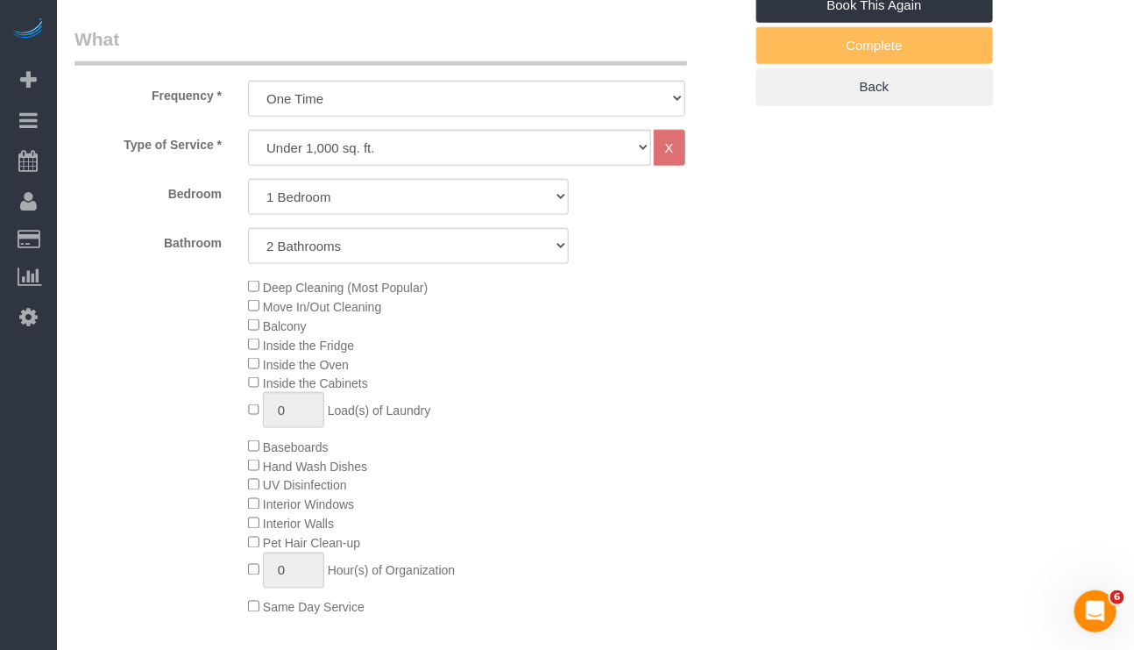
scroll to position [920, 0]
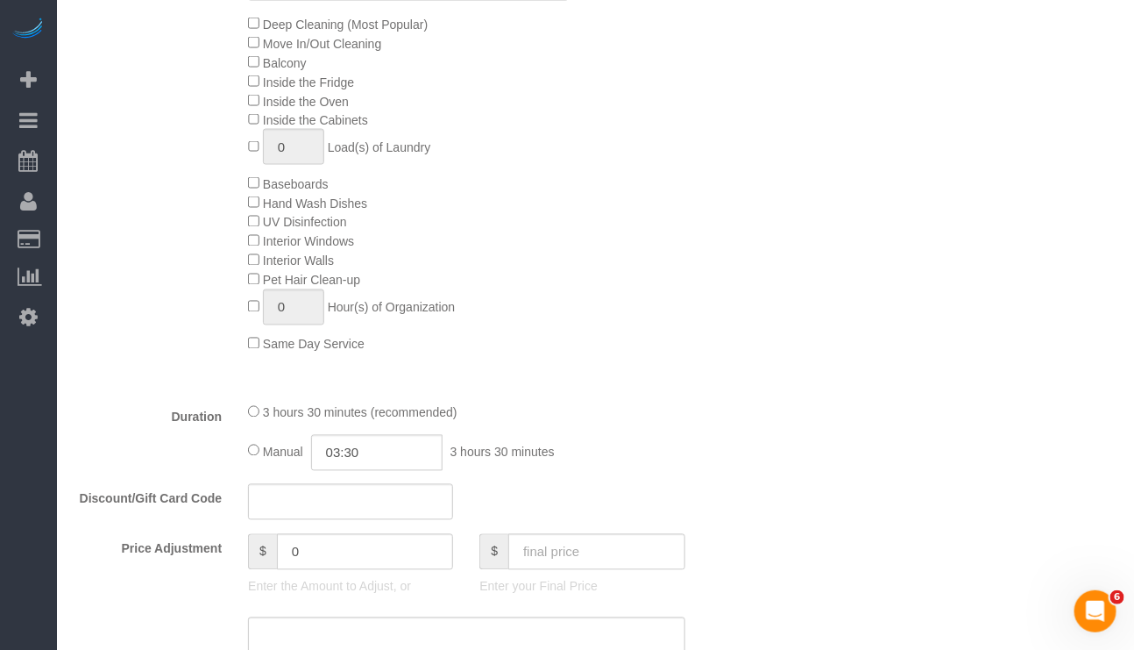
click at [142, 316] on div "Deep Cleaning (Most Popular) Move In/Out Cleaning Balcony Inside the Fridge Ins…" at bounding box center [408, 183] width 695 height 339
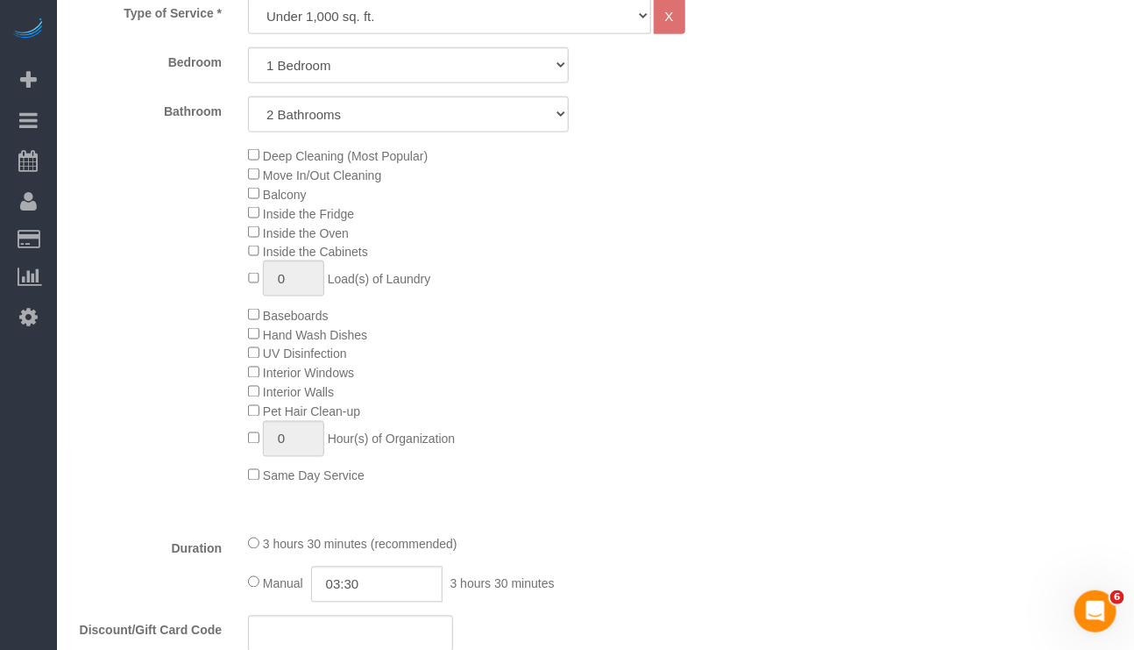
click at [126, 602] on div "Duration 3 hours 30 minutes (recommended) Manual 03:30 3 hours 30 minutes" at bounding box center [408, 568] width 695 height 68
click at [166, 366] on div "Deep Cleaning (Most Popular) Move In/Out Cleaning Balcony Inside the Fridge Ins…" at bounding box center [408, 315] width 695 height 339
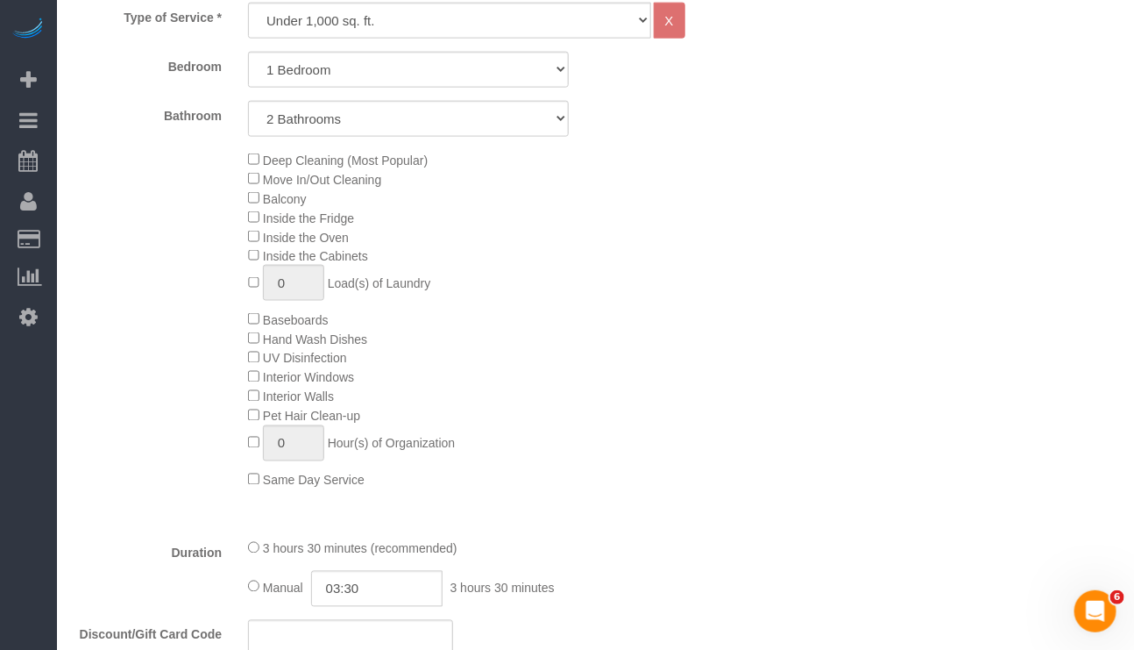
scroll to position [887, 0]
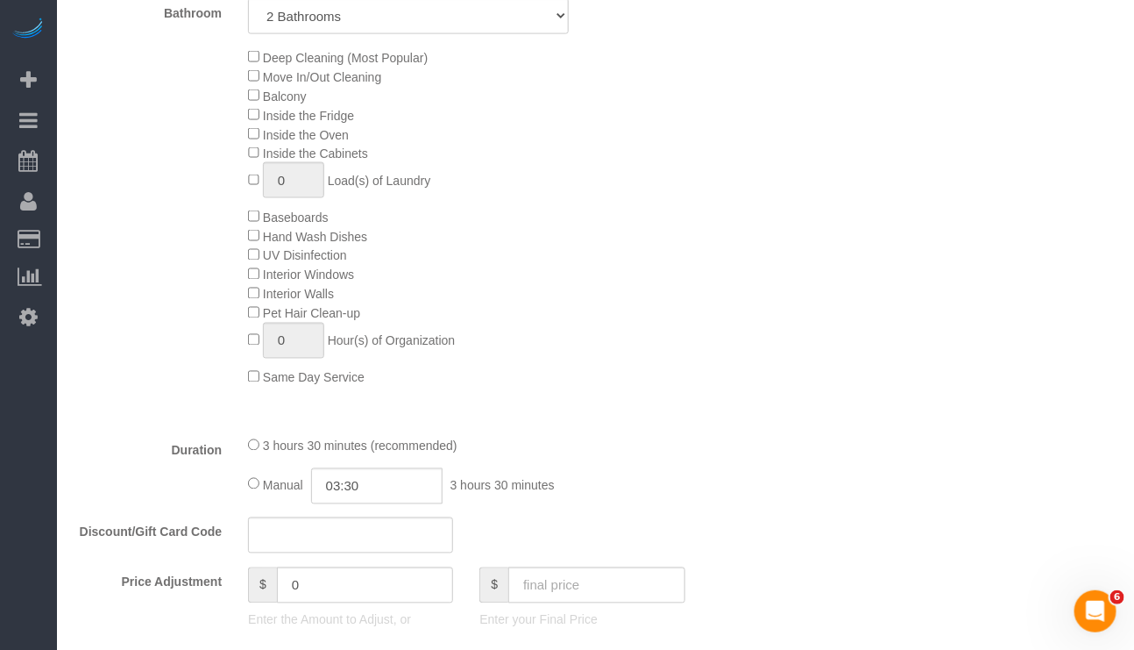
click at [461, 324] on div "Deep Cleaning (Most Popular) Move In/Out Cleaning Balcony Inside the Fridge Ins…" at bounding box center [495, 216] width 521 height 339
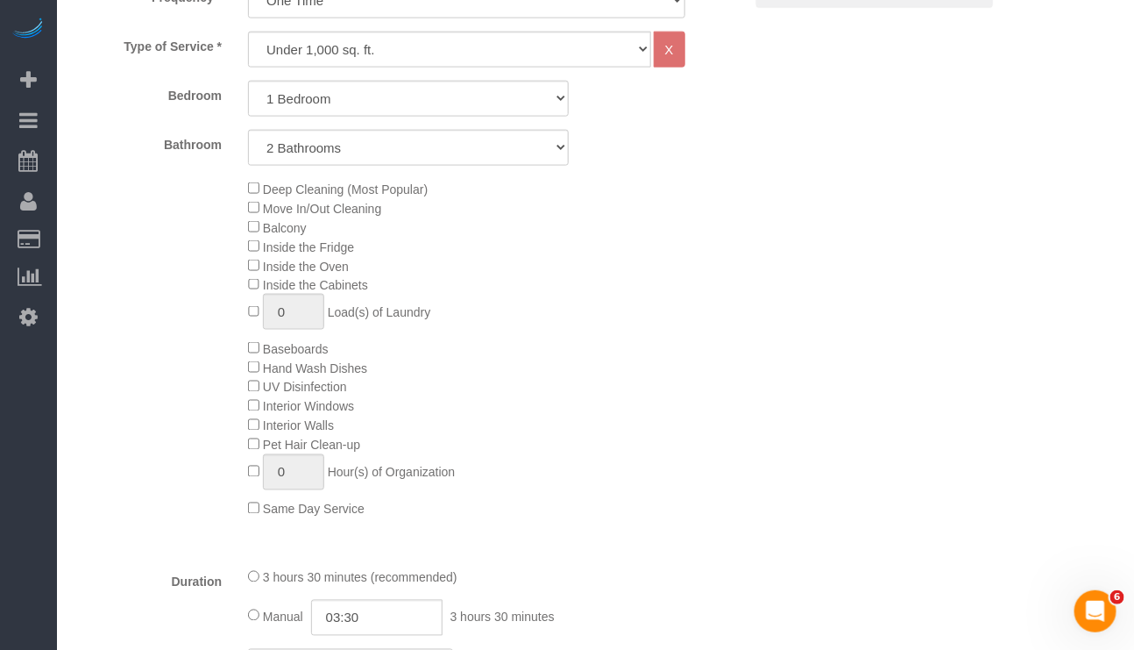
scroll to position [624, 0]
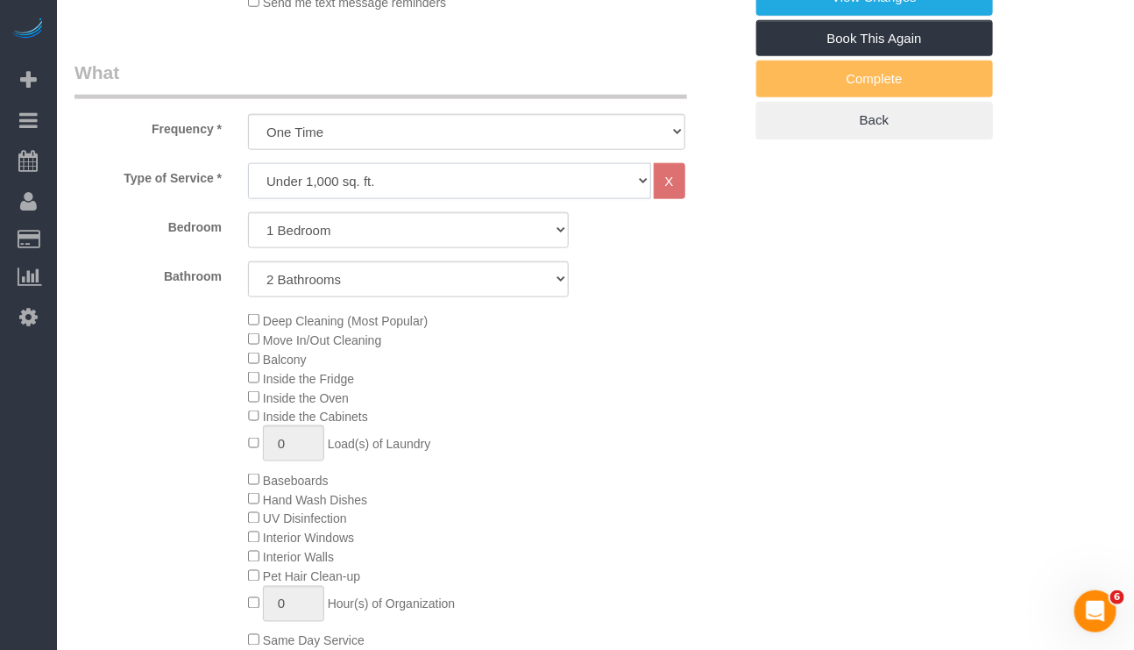
click at [586, 184] on select "Under 1,000 sq. ft. 1,001 - 1,500 sq. ft. 1,500+ sq. ft. Custom Cleaning Office…" at bounding box center [449, 181] width 402 height 36
select select "213"
click at [248, 164] on select "Under 1,000 sq. ft. 1,001 - 1,500 sq. ft. 1,500+ sq. ft. Custom Cleaning Office…" at bounding box center [449, 181] width 402 height 36
select select "1"
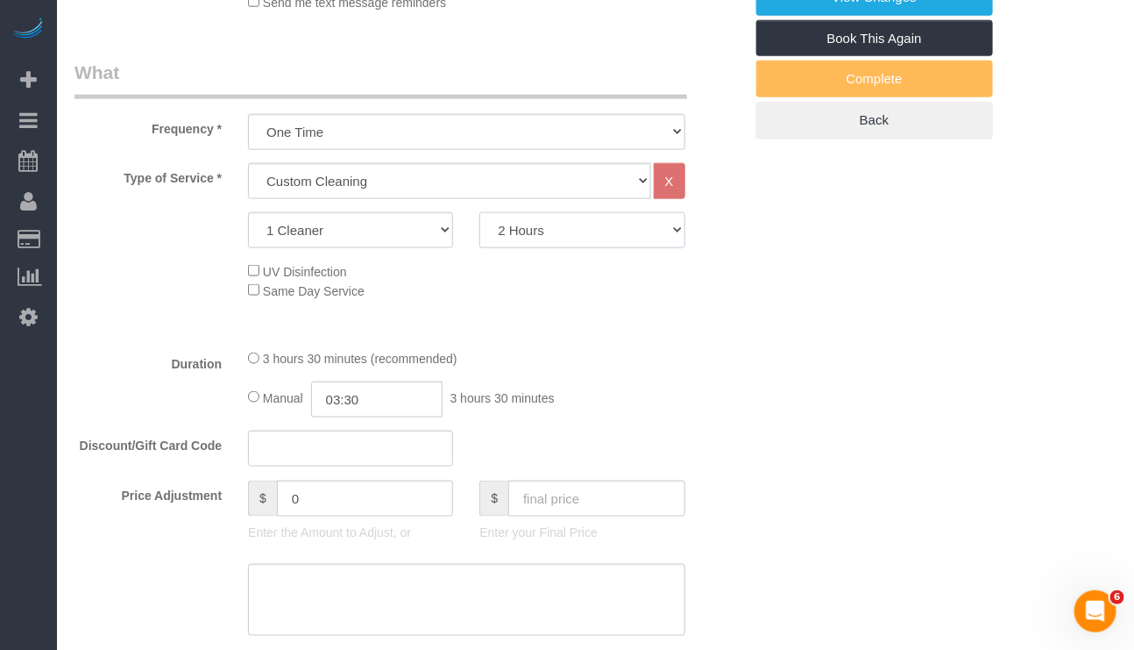
click at [571, 235] on select "2 Hours 2.5 Hours 3 Hours 3.5 Hours 4 Hours 4.5 Hours 5 Hours 5.5 Hours 6 Hours…" at bounding box center [581, 230] width 205 height 36
select select "210"
click at [479, 214] on select "2 Hours 2.5 Hours 3 Hours 3.5 Hours 4 Hours 4.5 Hours 5 Hours 5.5 Hours 6 Hours…" at bounding box center [581, 230] width 205 height 36
click at [616, 353] on div "2 hours 0 minutes (recommended)" at bounding box center [466, 358] width 437 height 19
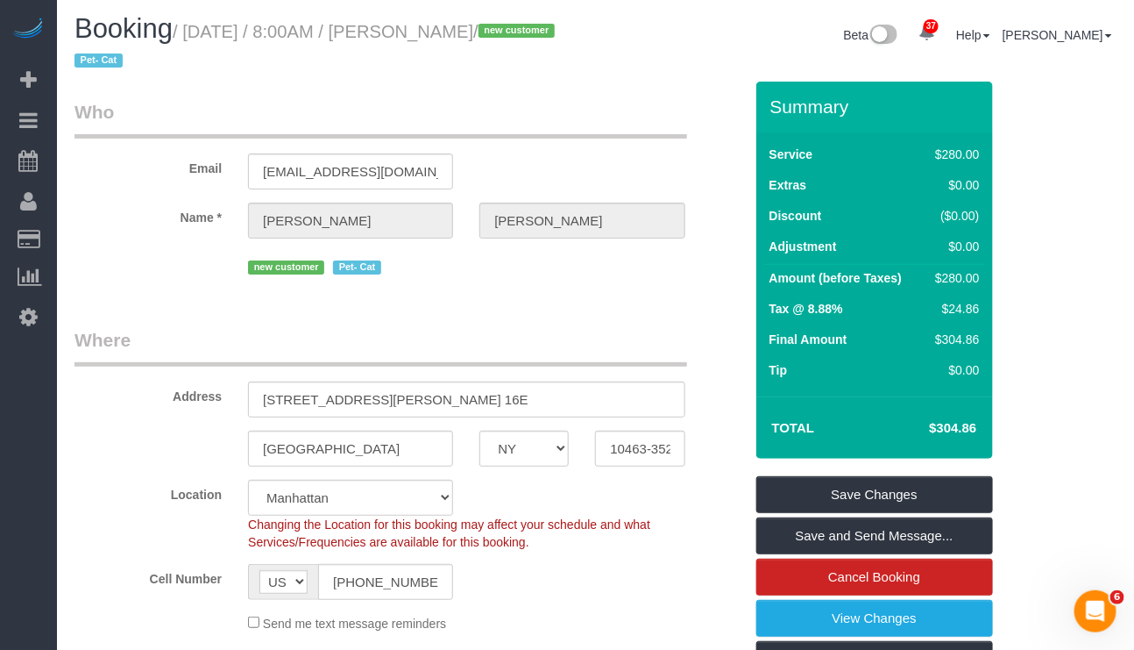
scroll to position [0, 0]
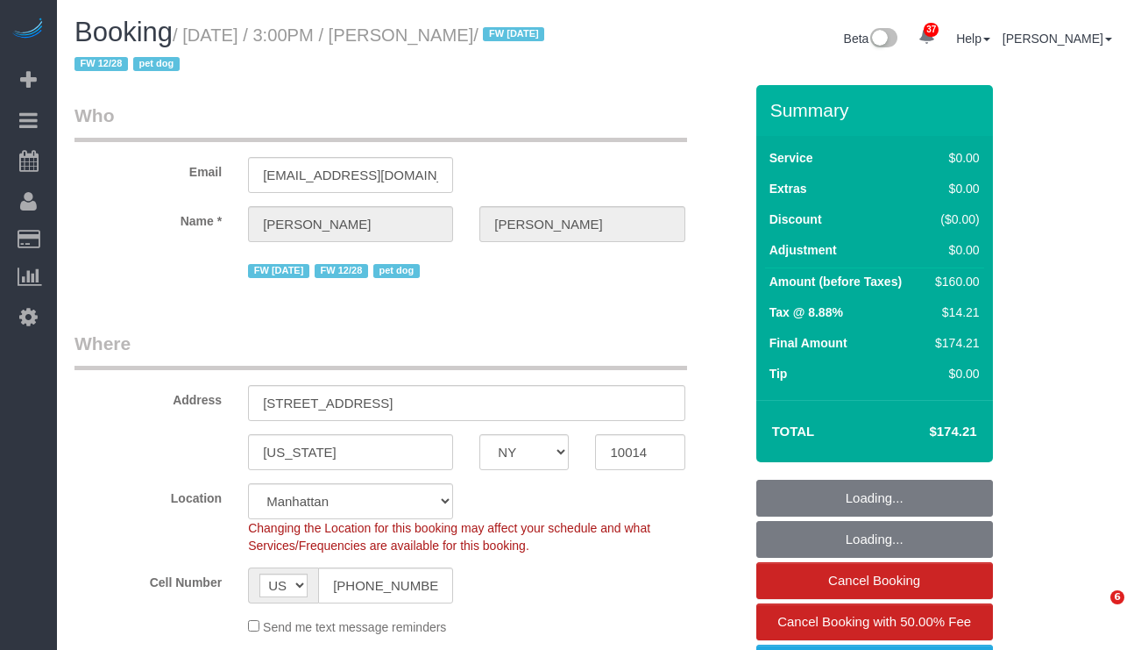
select select "NY"
select select "object:1081"
select select "string:stripe-pm_1PpWXg4VGloSiKo7I5Xh9ocu"
select select "number:63"
select select "number:76"
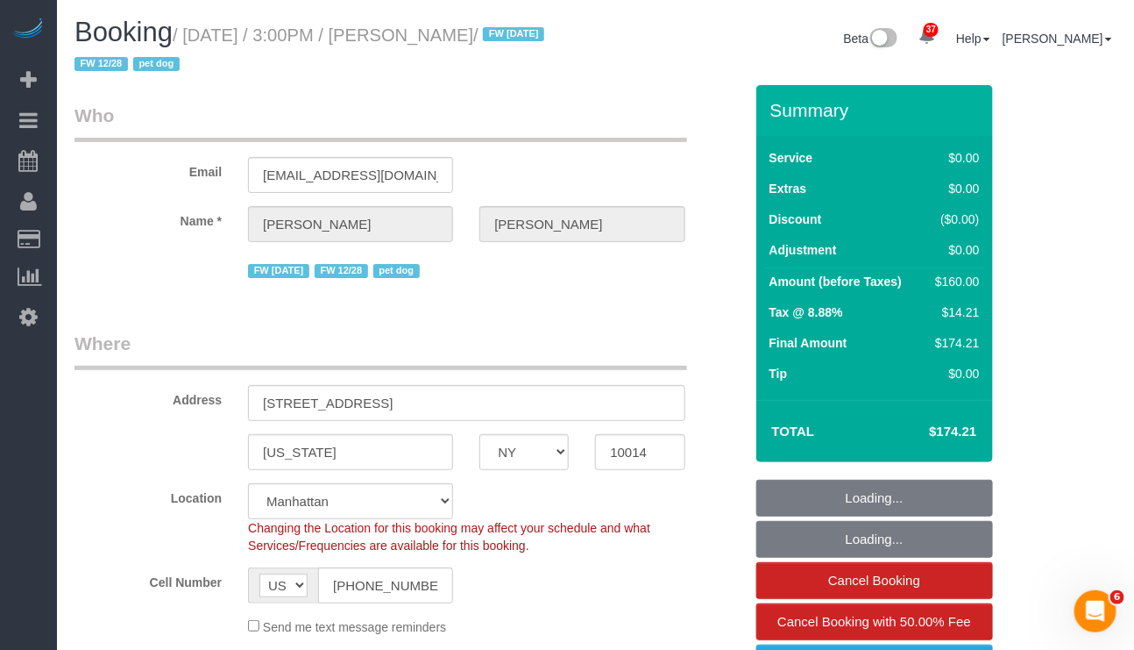
select select "number:13"
select select "number:5"
select select "spot1"
select select "1"
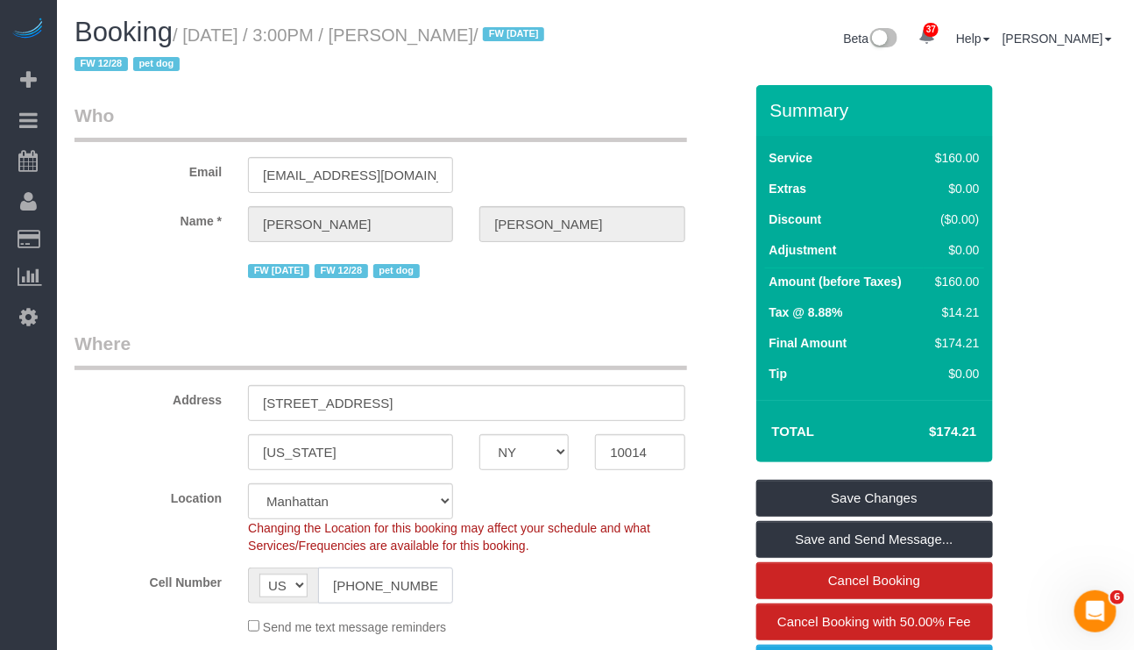
drag, startPoint x: 431, startPoint y: 585, endPoint x: 302, endPoint y: 573, distance: 129.4
click at [302, 573] on div "AF AL DZ AD AO AI AQ AG AR AM AW AU AT AZ BS BH BD BB BY BE BZ BJ BM BT BO BA B…" at bounding box center [350, 585] width 205 height 36
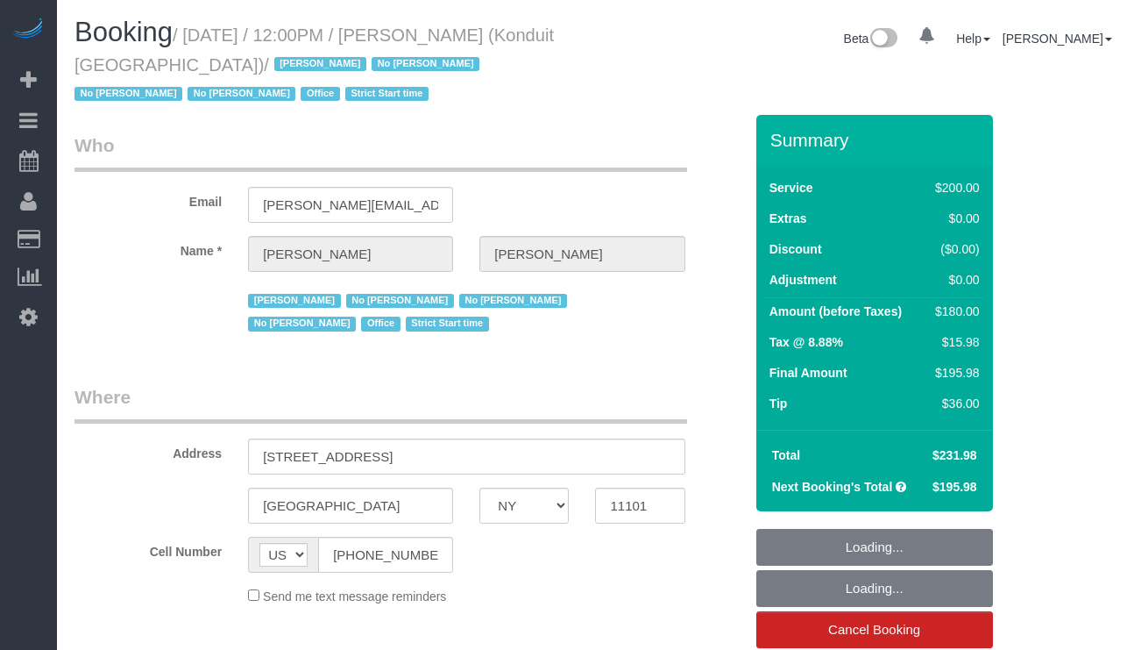
select select "NY"
select select "object:774"
select select "number:89"
select select "number:90"
select select "number:15"
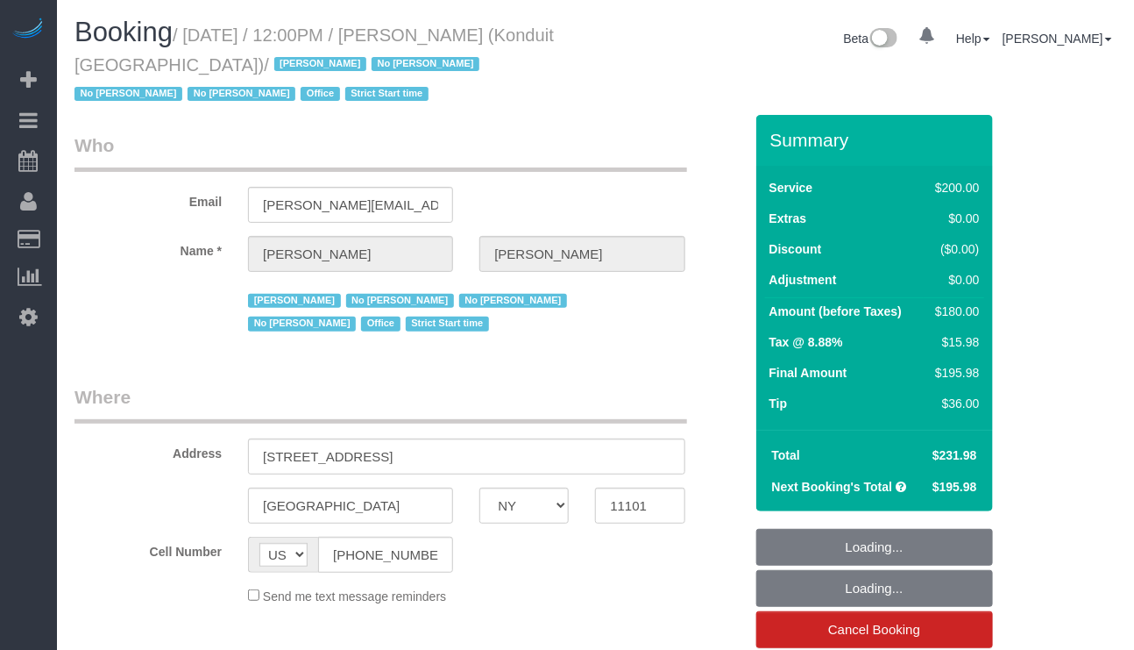
select select "number:5"
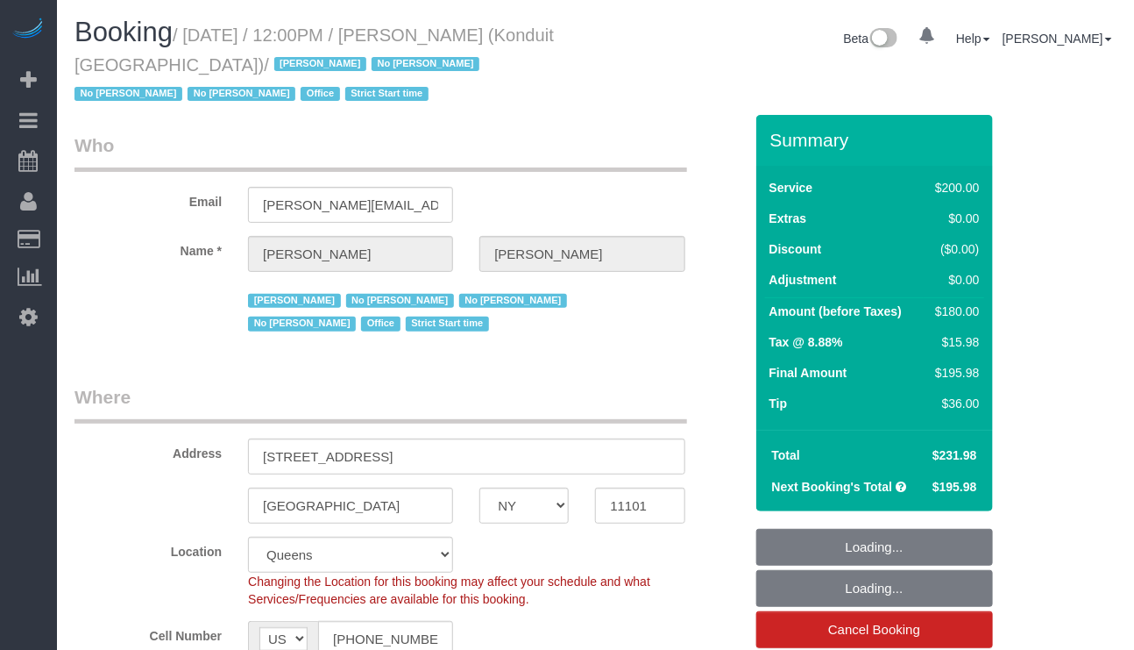
select select "object:1004"
select select "spot1"
select select "string:stripe-pm_1NfNQN4VGloSiKo7q4HqAMcj"
select select "150"
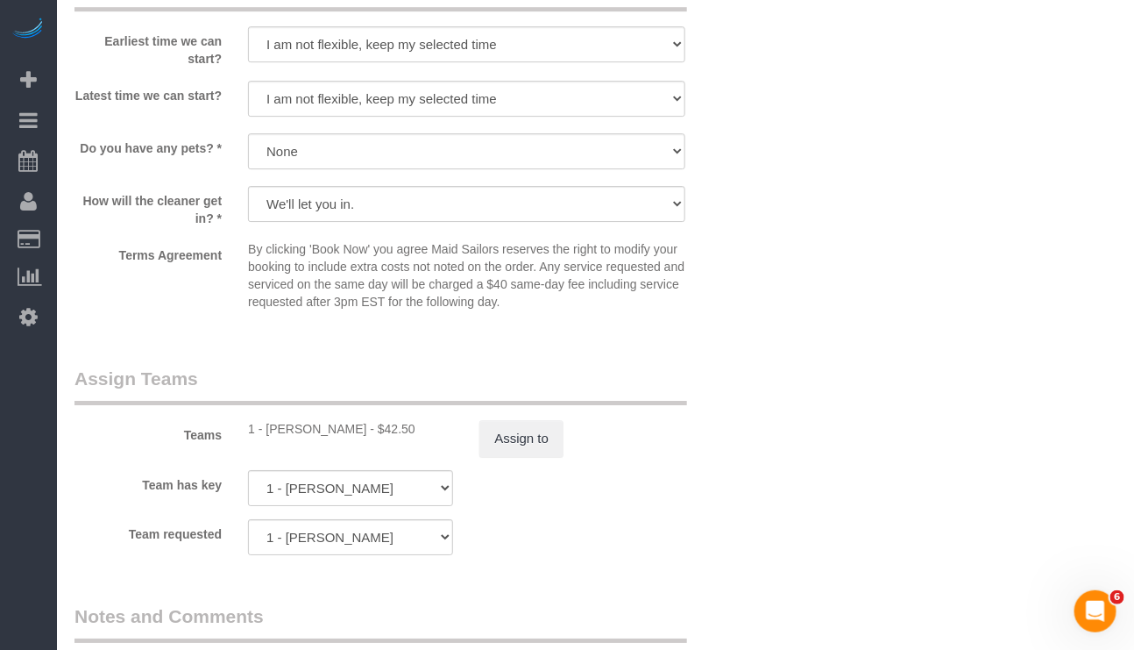
scroll to position [1841, 0]
drag, startPoint x: 266, startPoint y: 431, endPoint x: 343, endPoint y: 443, distance: 78.0
click at [343, 436] on div "1 - Joselin Cecilio - $42.50" at bounding box center [350, 427] width 205 height 18
copy div "Joselin Cecilio"
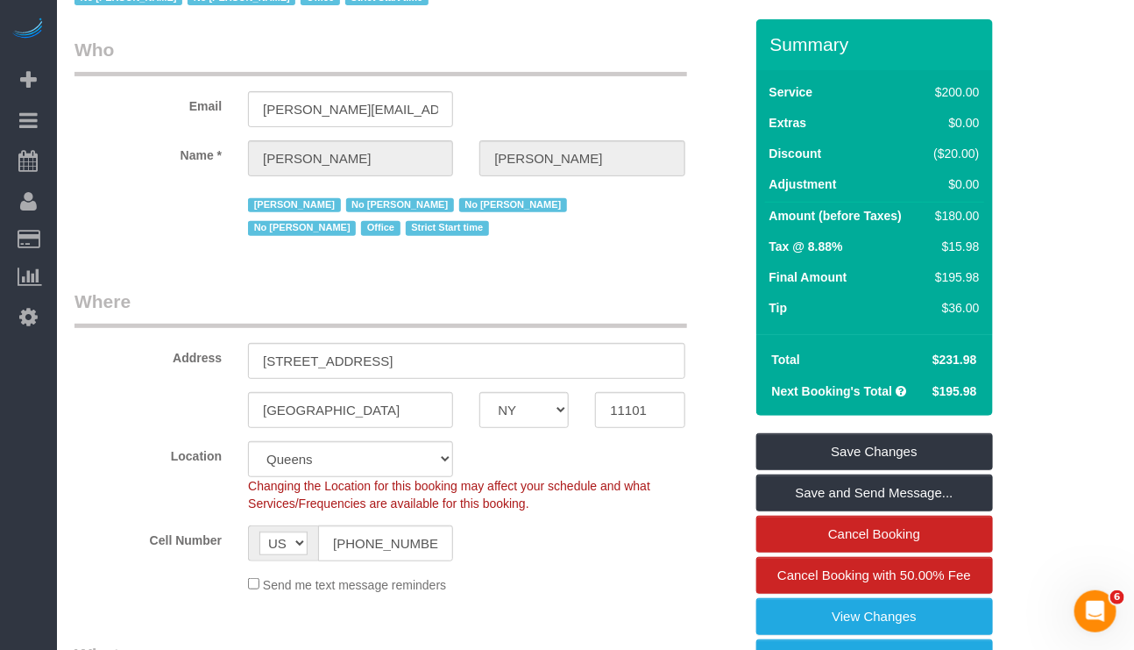
scroll to position [0, 0]
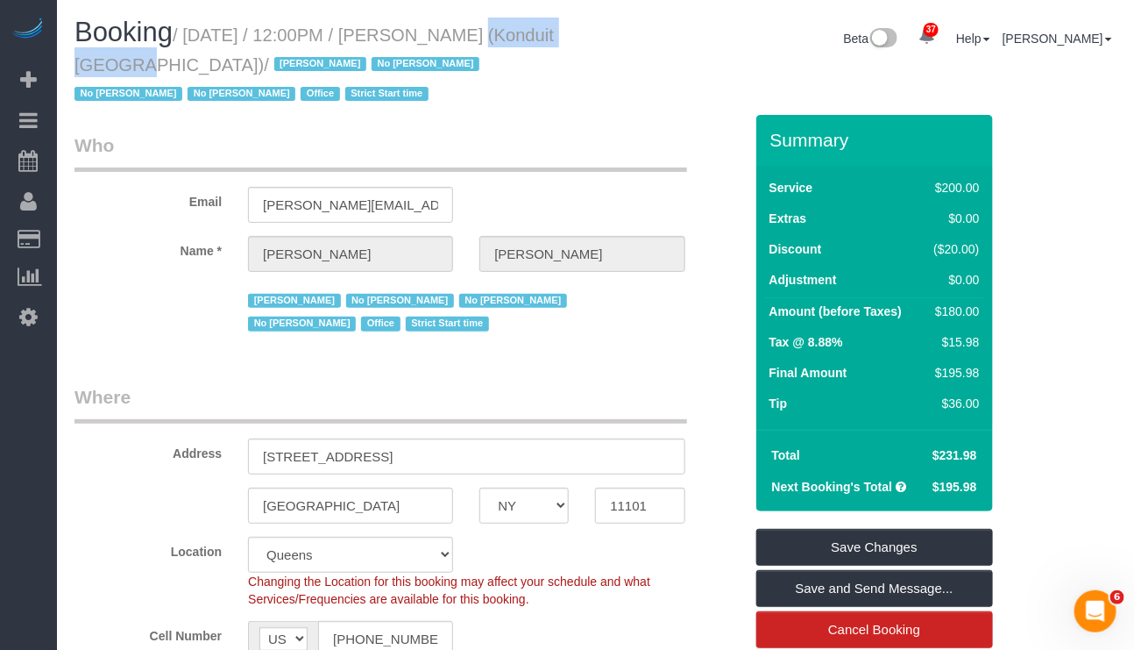
drag, startPoint x: 430, startPoint y: 30, endPoint x: 563, endPoint y: 29, distance: 133.2
click at [563, 29] on h1 "Booking / October 07, 2025 / 12:00PM / Elizabeth Bethea (Konduit NYC) / Jacky X…" at bounding box center [329, 62] width 508 height 89
copy small "Elizabeth Bethea"
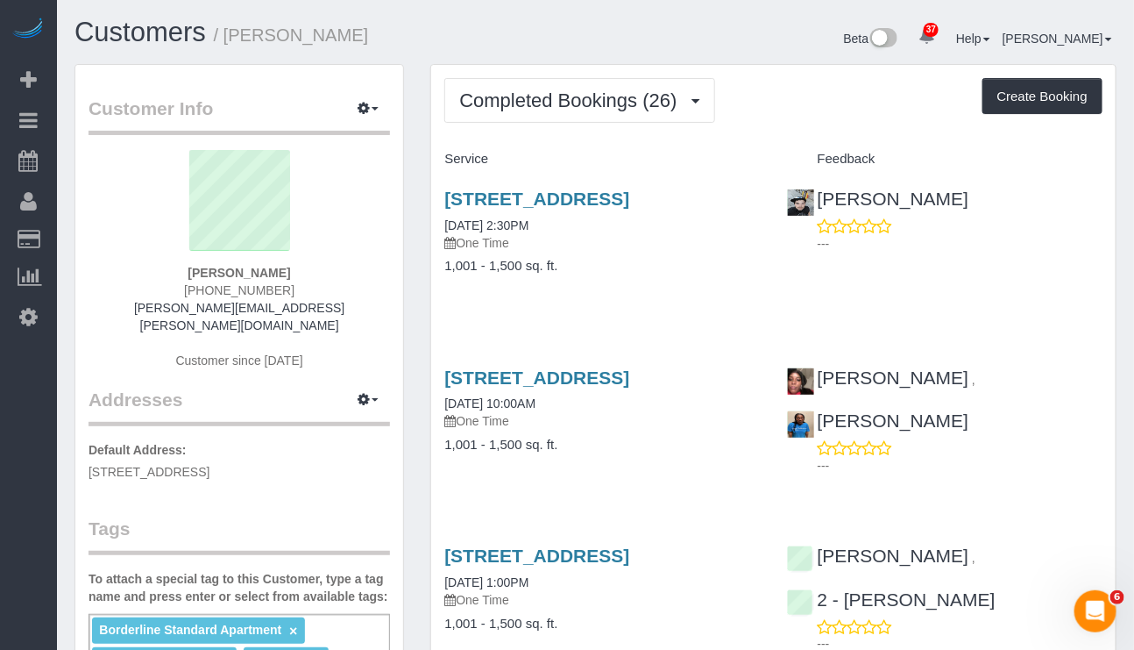
click at [777, 19] on div "Beta 37 Your Notifications You have 0 alerts × You have 1 to charge for [DATE] …" at bounding box center [863, 41] width 535 height 46
click at [637, 110] on button "Completed Bookings (26)" at bounding box center [579, 100] width 270 height 45
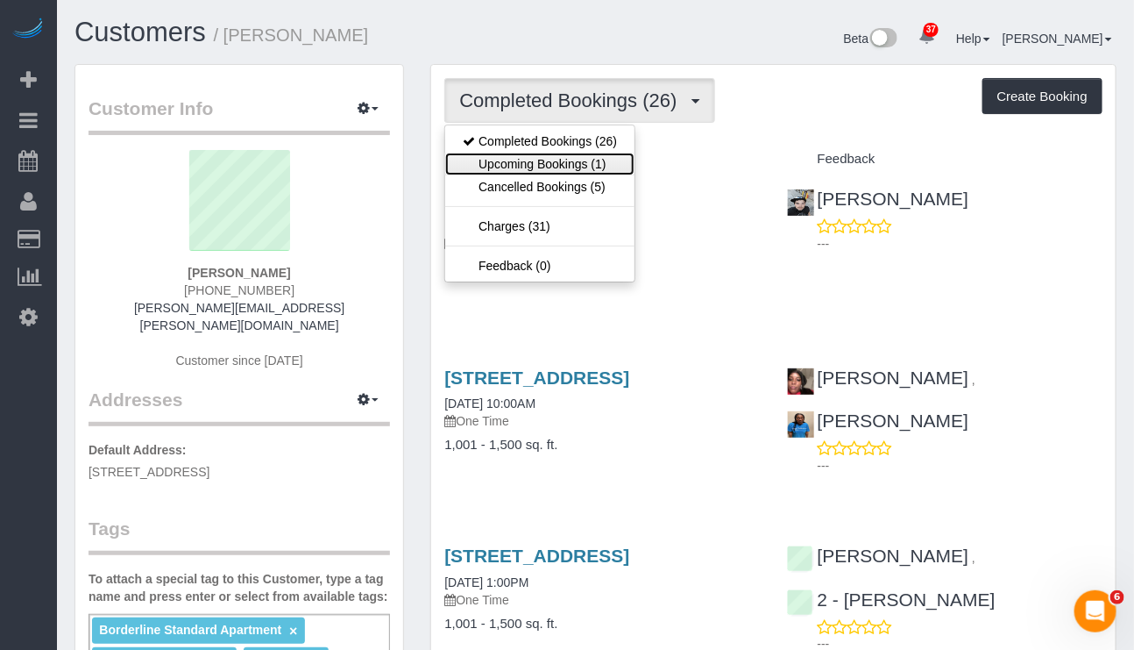
click at [614, 160] on link "Upcoming Bookings (1)" at bounding box center [539, 164] width 189 height 23
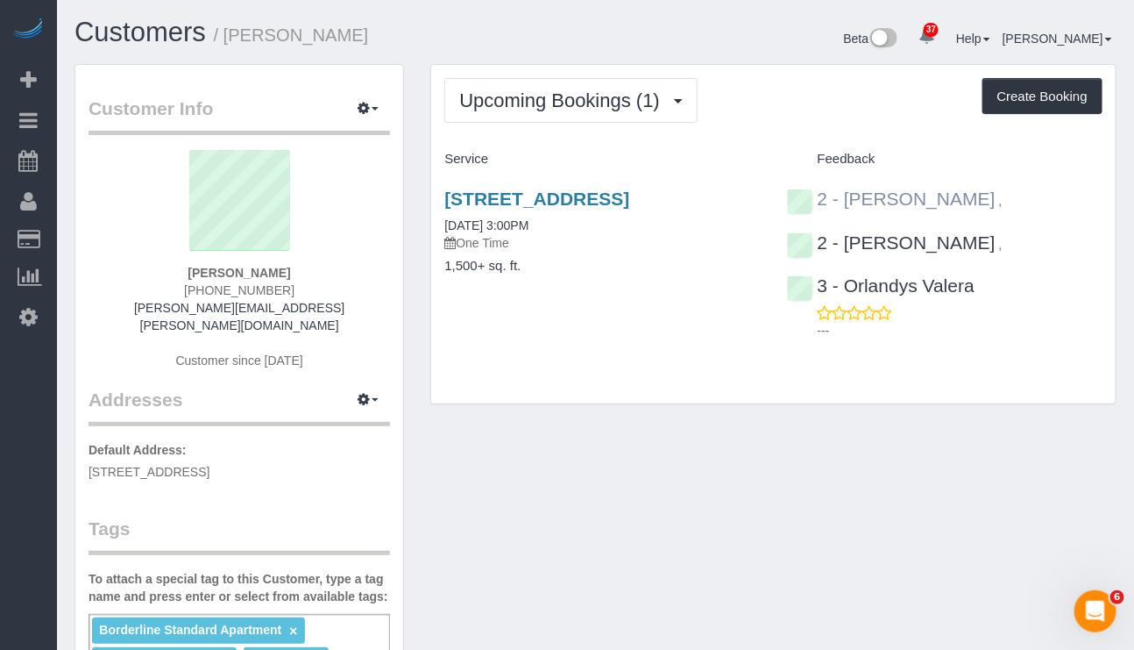
drag, startPoint x: 1016, startPoint y: 198, endPoint x: 849, endPoint y: 206, distance: 166.7
click at [849, 206] on div "2 - Milagros Ramirez , 2 - Marilu Quintero , 3 - Orlandys Valera ---" at bounding box center [945, 260] width 342 height 173
copy div "Milagros Ramirez ,"
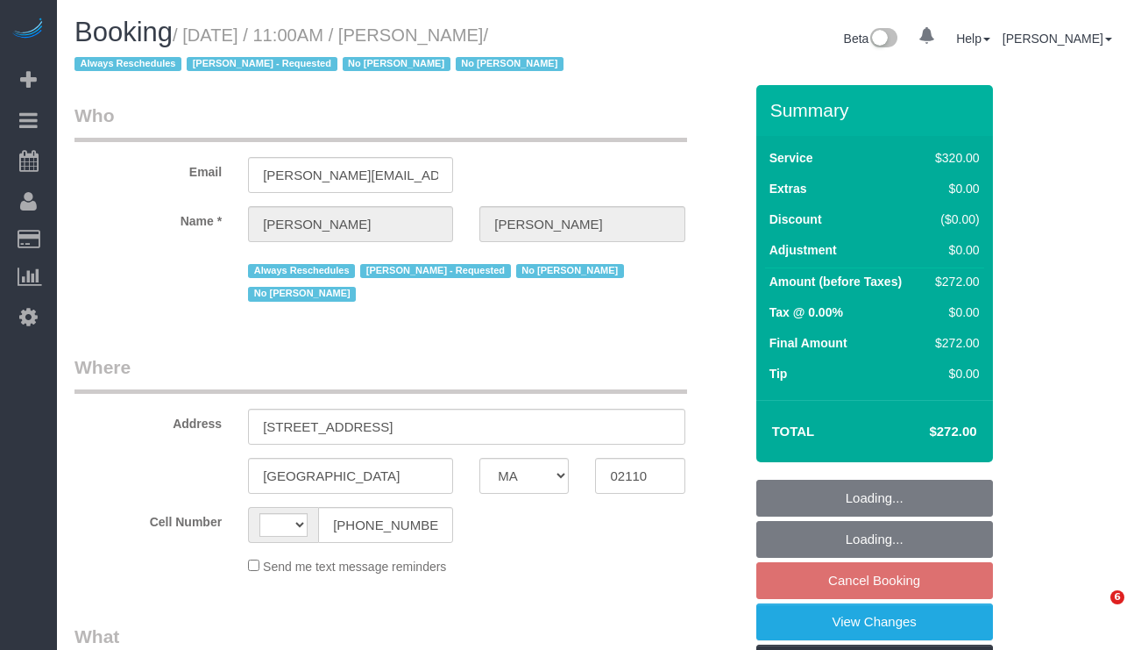
select select "MA"
select select "string:[GEOGRAPHIC_DATA]"
select select "string:stripe-pm_1OP3jM4VGloSiKo7alGGAmXC"
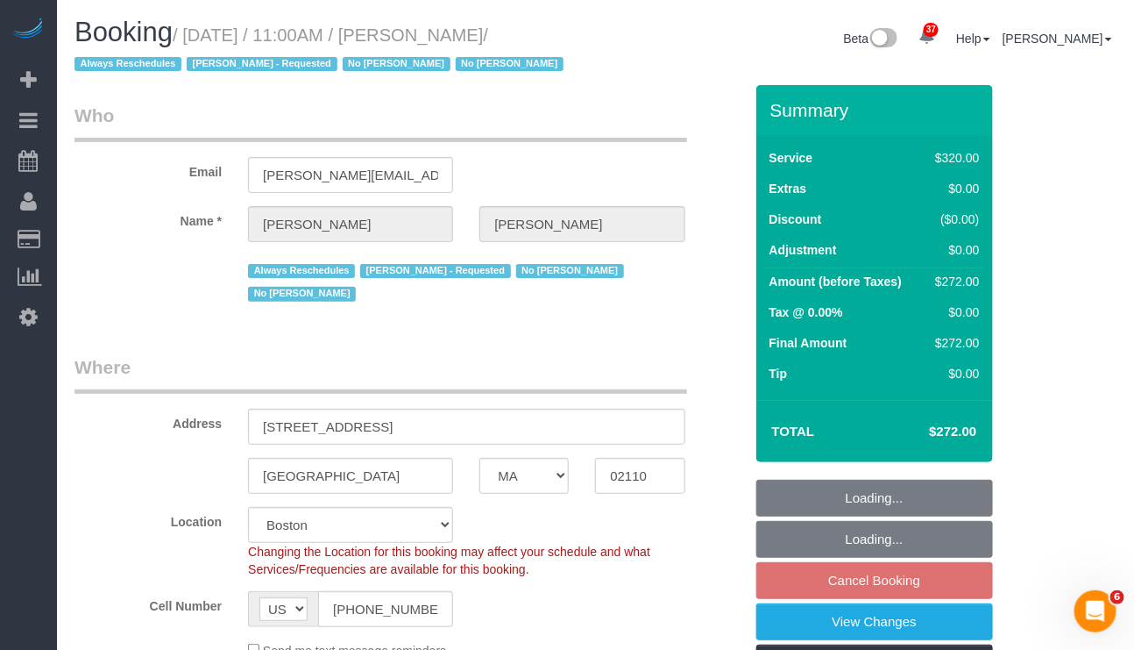
select select "object:854"
select select "spot4"
select select "number:89"
select select "number:90"
select select "number:15"
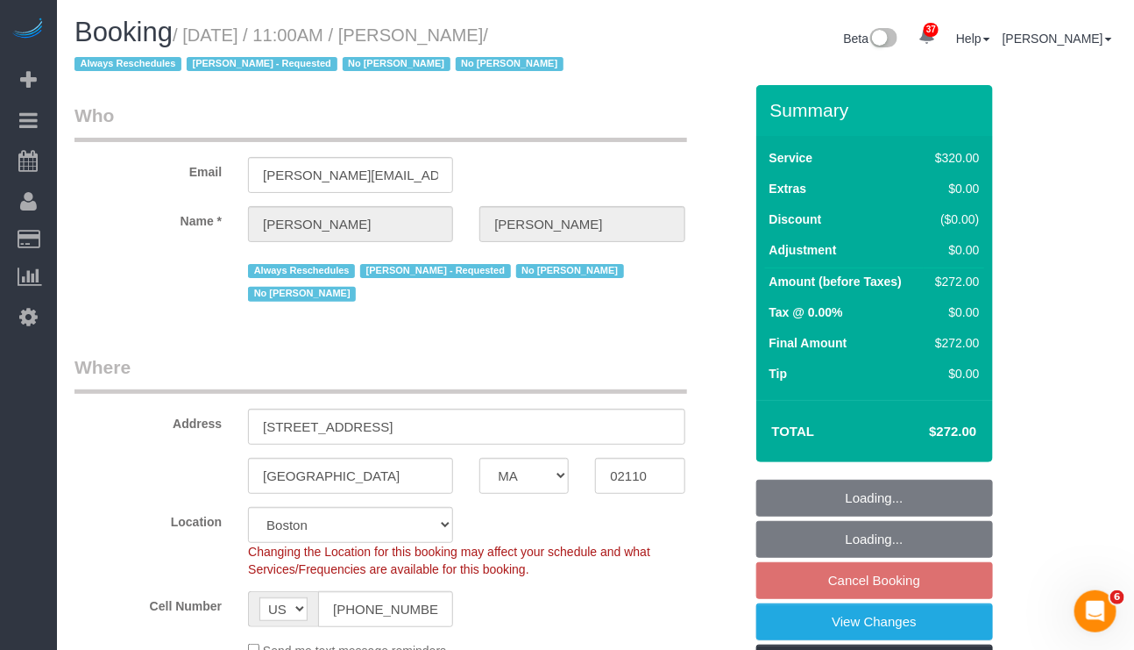
select select "number:6"
select select "2"
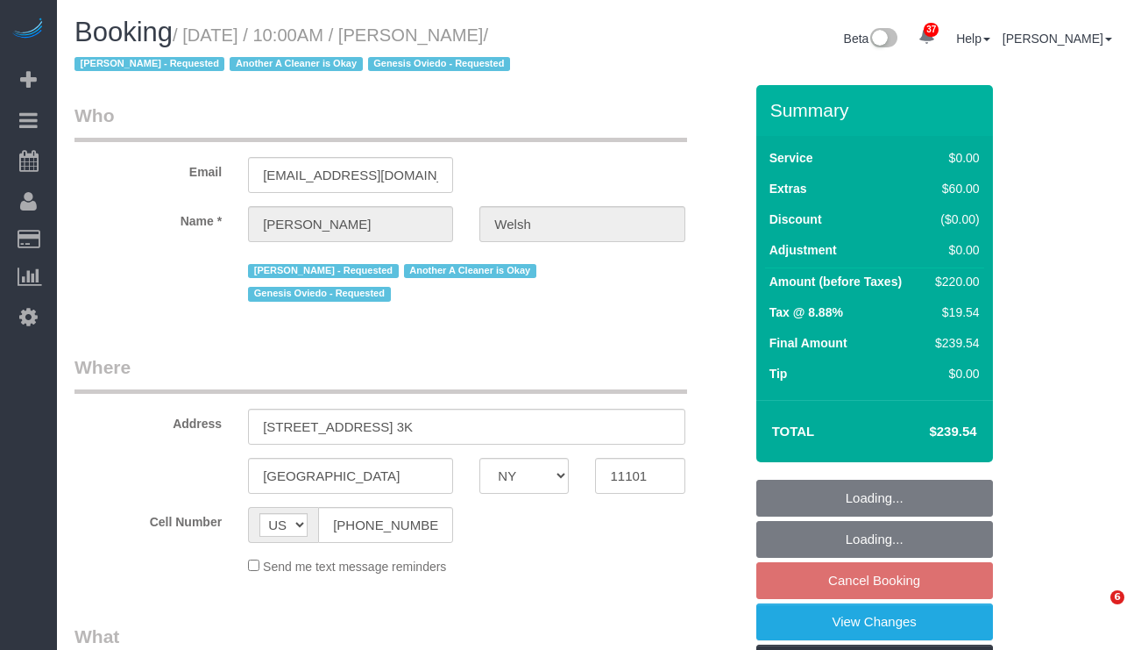
select select "NY"
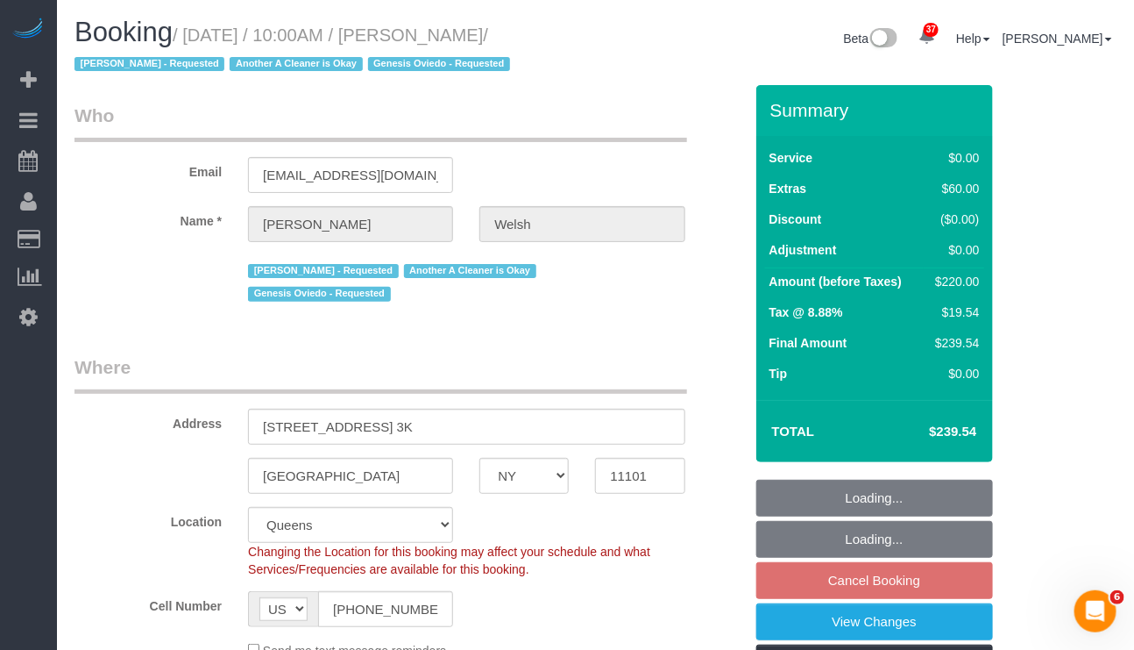
select select "object:1165"
select select "string:stripe-pm_1Q4m804VGloSiKo7mMVTMZKs"
select select "1"
select select "number:58"
select select "number:76"
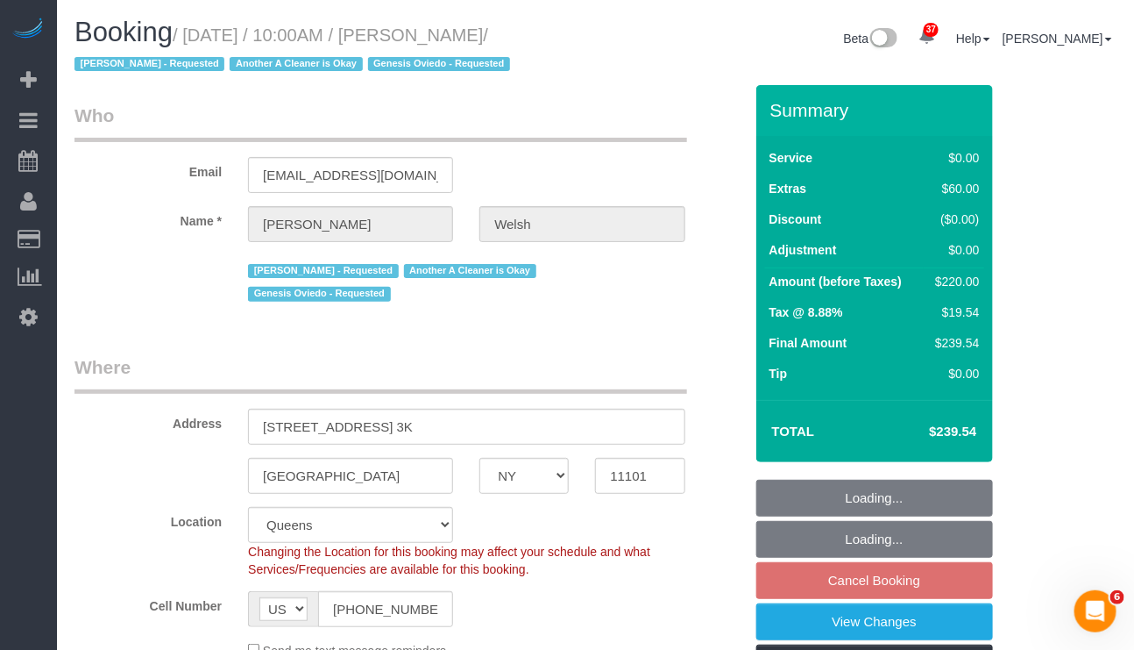
select select "number:15"
select select "number:5"
select select "object:1417"
select select "spot3"
select select "1"
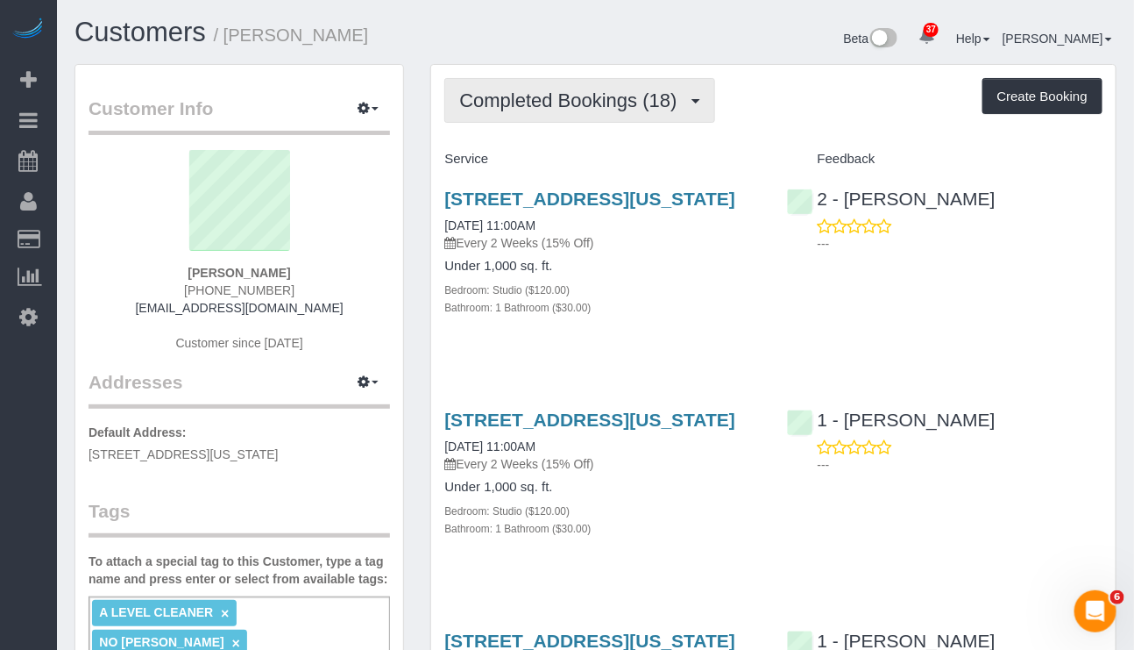
click at [576, 117] on button "Completed Bookings (18)" at bounding box center [579, 100] width 270 height 45
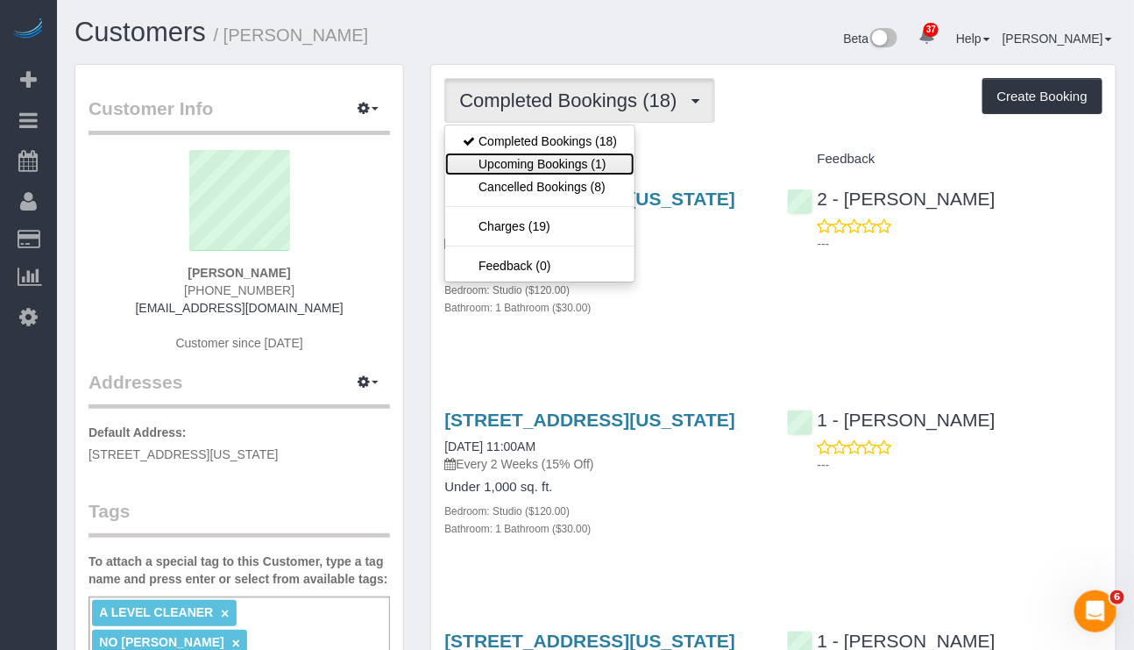
click at [553, 161] on link "Upcoming Bookings (1)" at bounding box center [539, 164] width 189 height 23
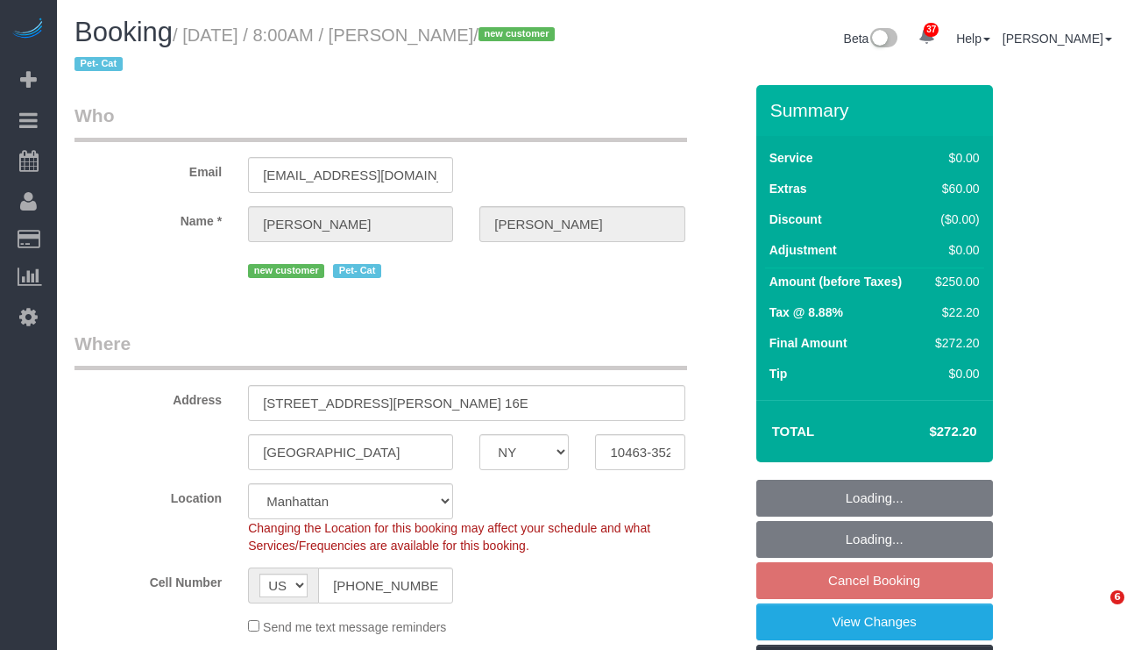
select select "NY"
select select "string:stripe-pm_1SFzvU4VGloSiKo7YFExhWNV"
select select "1"
select select "2"
select select "1"
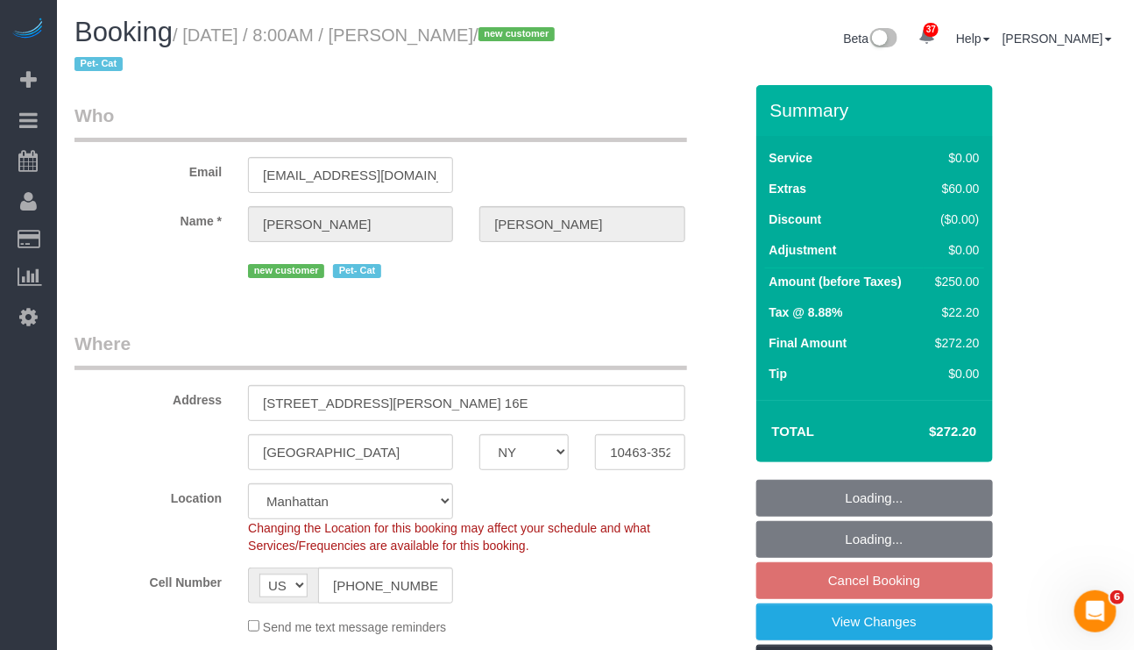
select select "2"
select select "object:954"
select select "number:56"
select select "number:71"
select select "number:14"
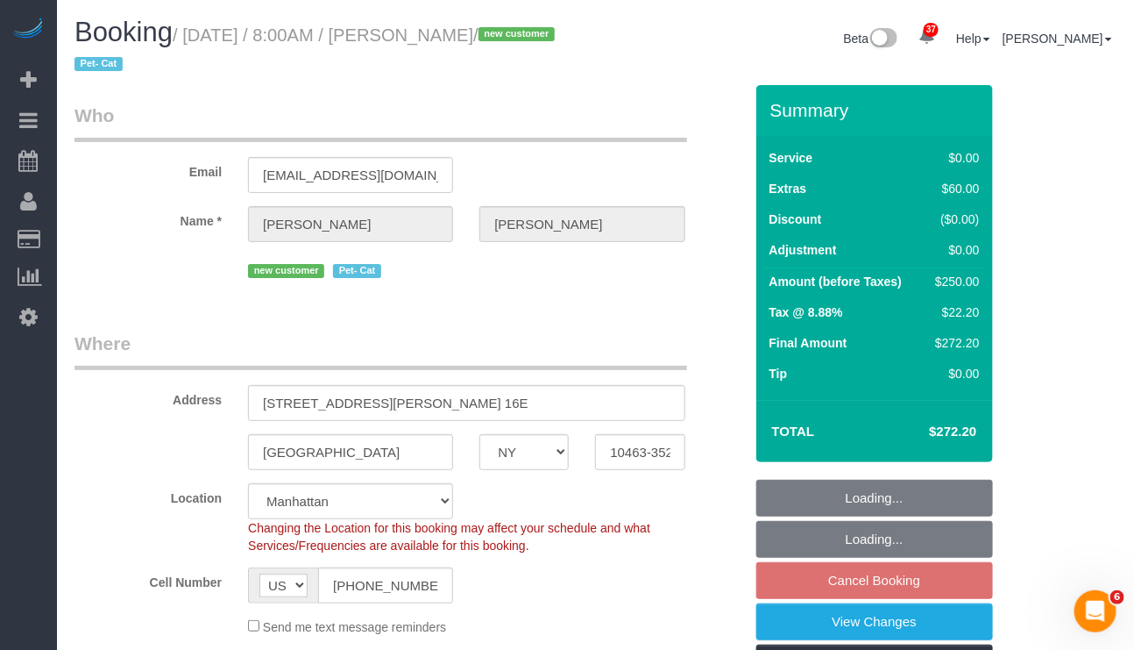
select select "number:6"
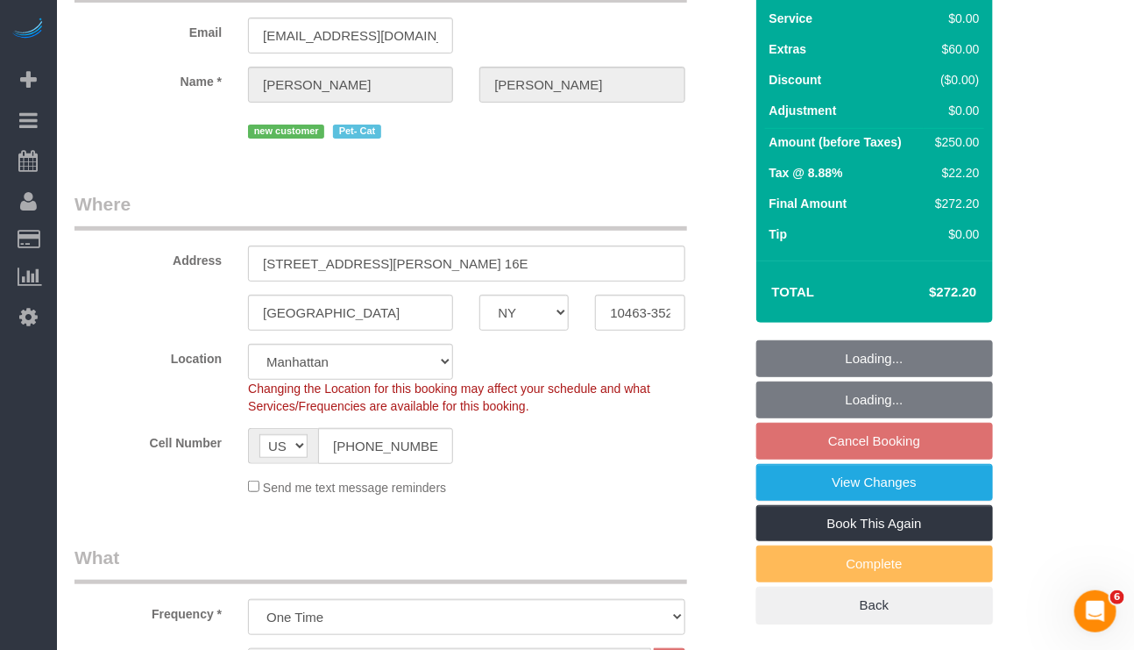
select select "object:1539"
select select "spot1"
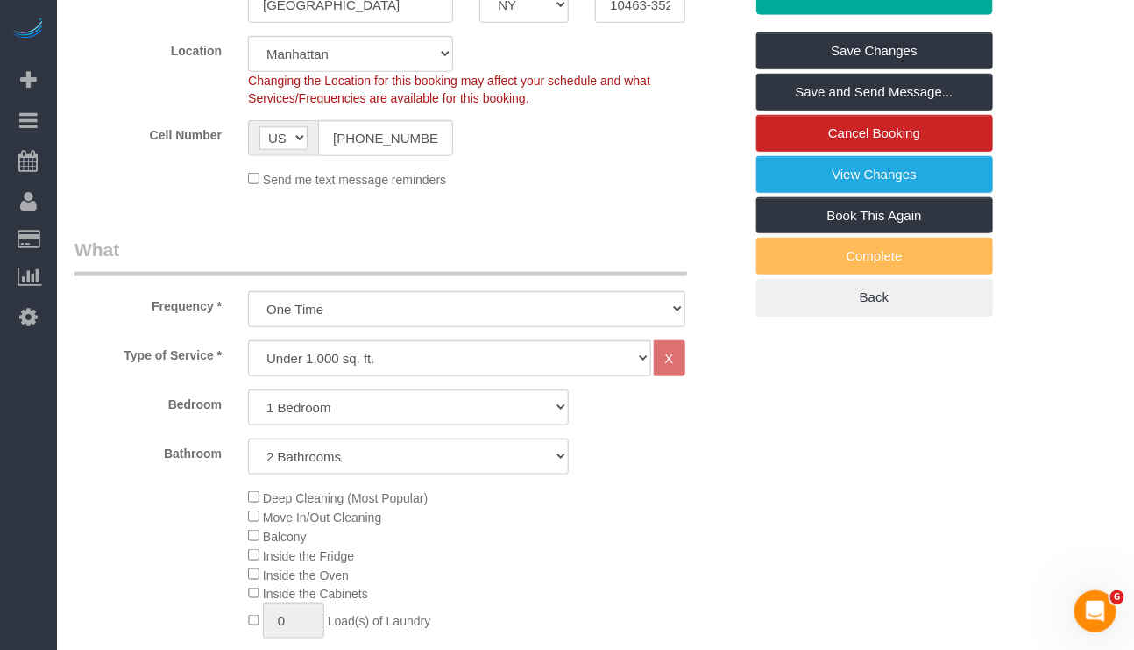
scroll to position [526, 0]
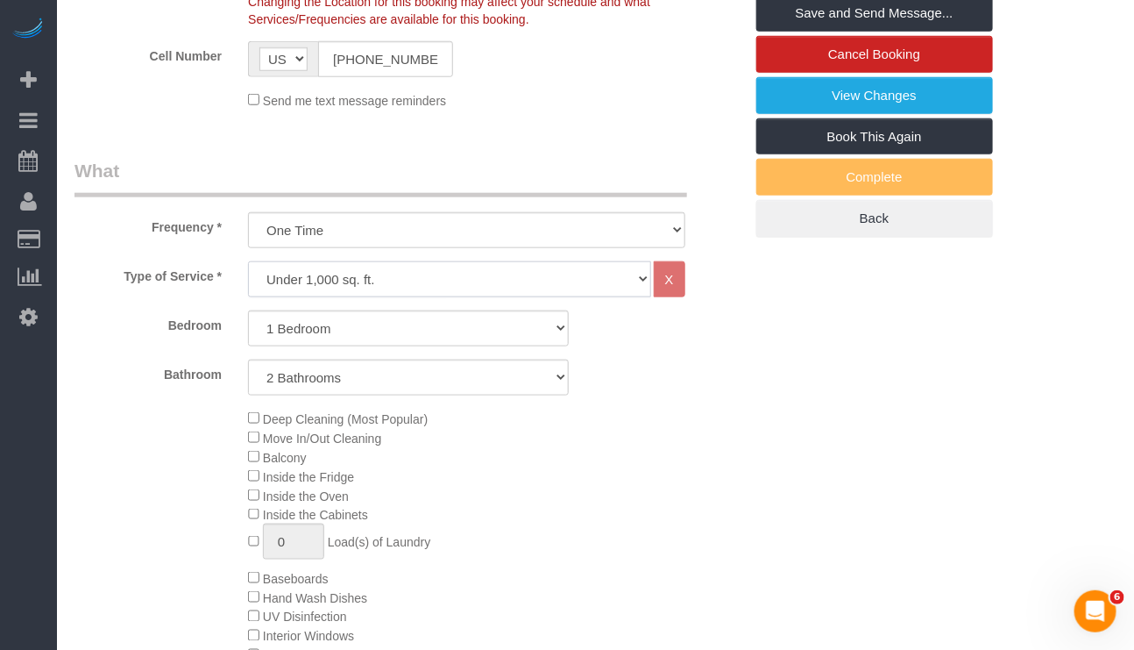
click at [607, 285] on select "Under 1,000 sq. ft. 1,001 - 1,500 sq. ft. 1,500+ sq. ft. Custom Cleaning Office…" at bounding box center [449, 279] width 402 height 36
select select "308"
click at [248, 263] on select "Under 1,000 sq. ft. 1,001 - 1,500 sq. ft. 1,500+ sq. ft. Custom Cleaning Office…" at bounding box center [449, 279] width 402 height 36
select select "1"
select select "120"
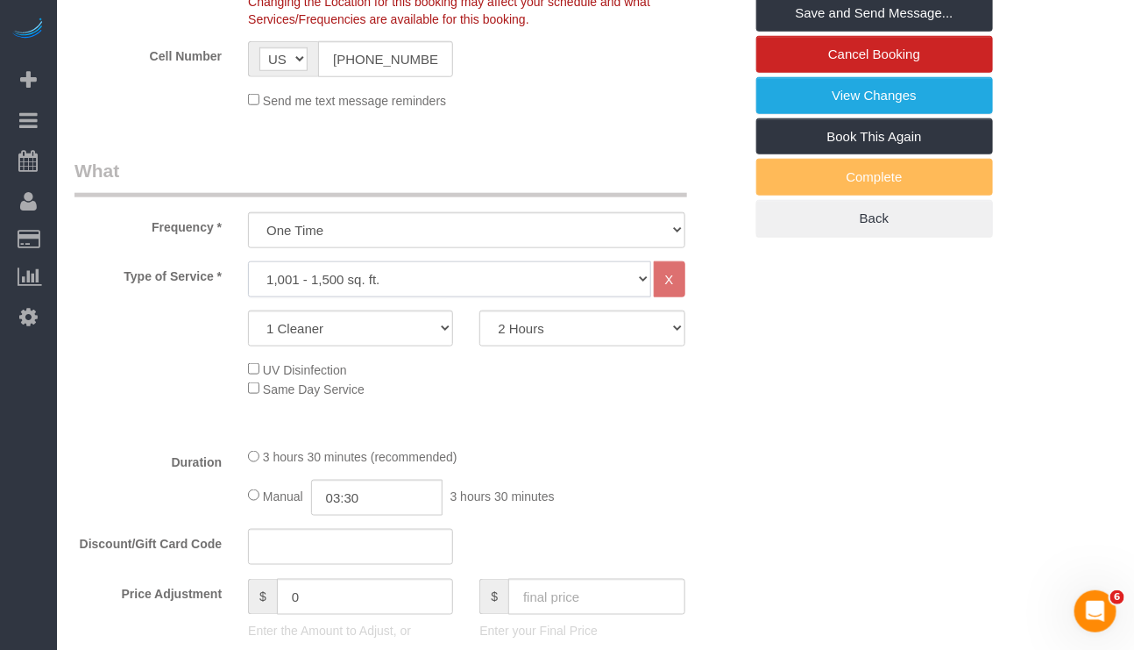
click at [598, 282] on select "Under 1,000 sq. ft. 1,001 - 1,500 sq. ft. 1,500+ sq. ft. Custom Cleaning Office…" at bounding box center [449, 279] width 402 height 36
select select "213"
click at [248, 263] on select "Under 1,000 sq. ft. 1,001 - 1,500 sq. ft. 1,500+ sq. ft. Custom Cleaning Office…" at bounding box center [449, 279] width 402 height 36
click at [610, 335] on select "2 Hours 2.5 Hours 3 Hours 3.5 Hours 4 Hours 4.5 Hours 5 Hours 5.5 Hours 6 Hours…" at bounding box center [581, 328] width 205 height 36
select select "210"
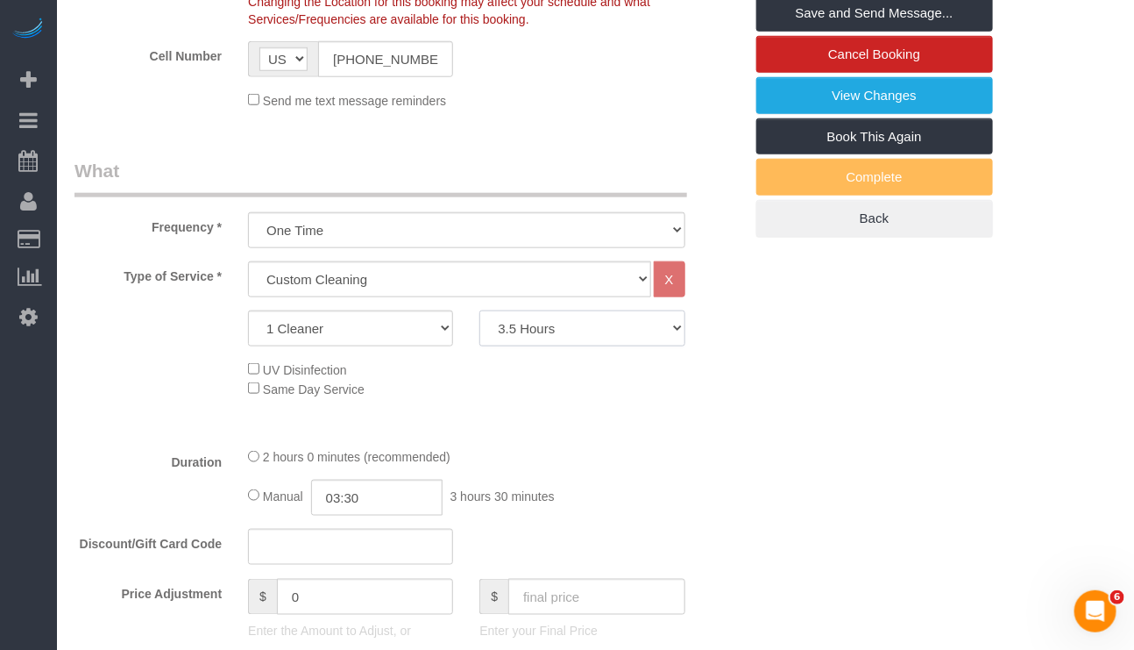
click at [479, 313] on select "2 Hours 2.5 Hours 3 Hours 3.5 Hours 4 Hours 4.5 Hours 5 Hours 5.5 Hours 6 Hours…" at bounding box center [581, 328] width 205 height 36
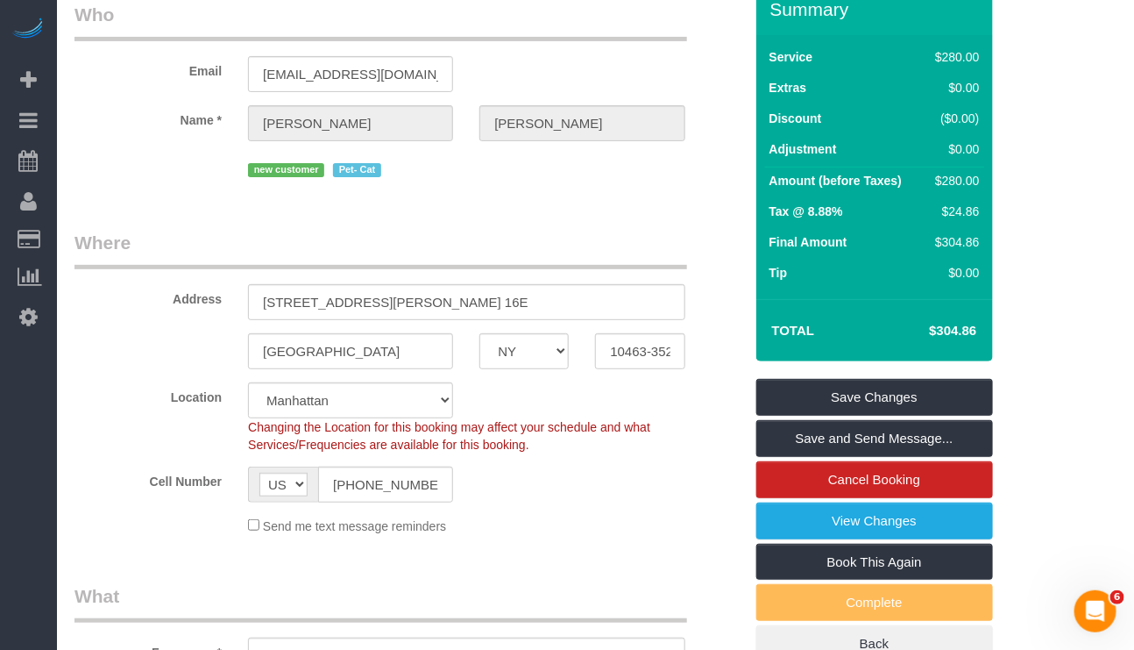
scroll to position [0, 0]
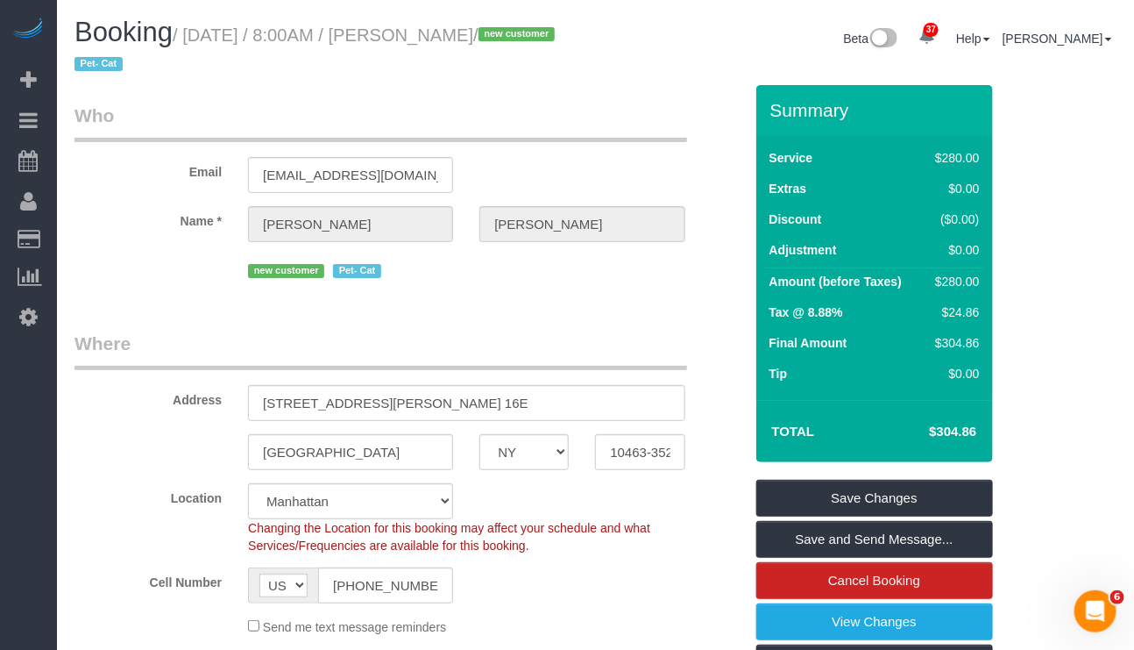
drag, startPoint x: 419, startPoint y: 34, endPoint x: 558, endPoint y: 37, distance: 139.4
click at [558, 37] on small "/ [DATE] / 8:00AM / [PERSON_NAME] / new customer Pet- Cat" at bounding box center [318, 49] width 486 height 49
copy small "[PERSON_NAME]"
